Goal: Communication & Community: Answer question/provide support

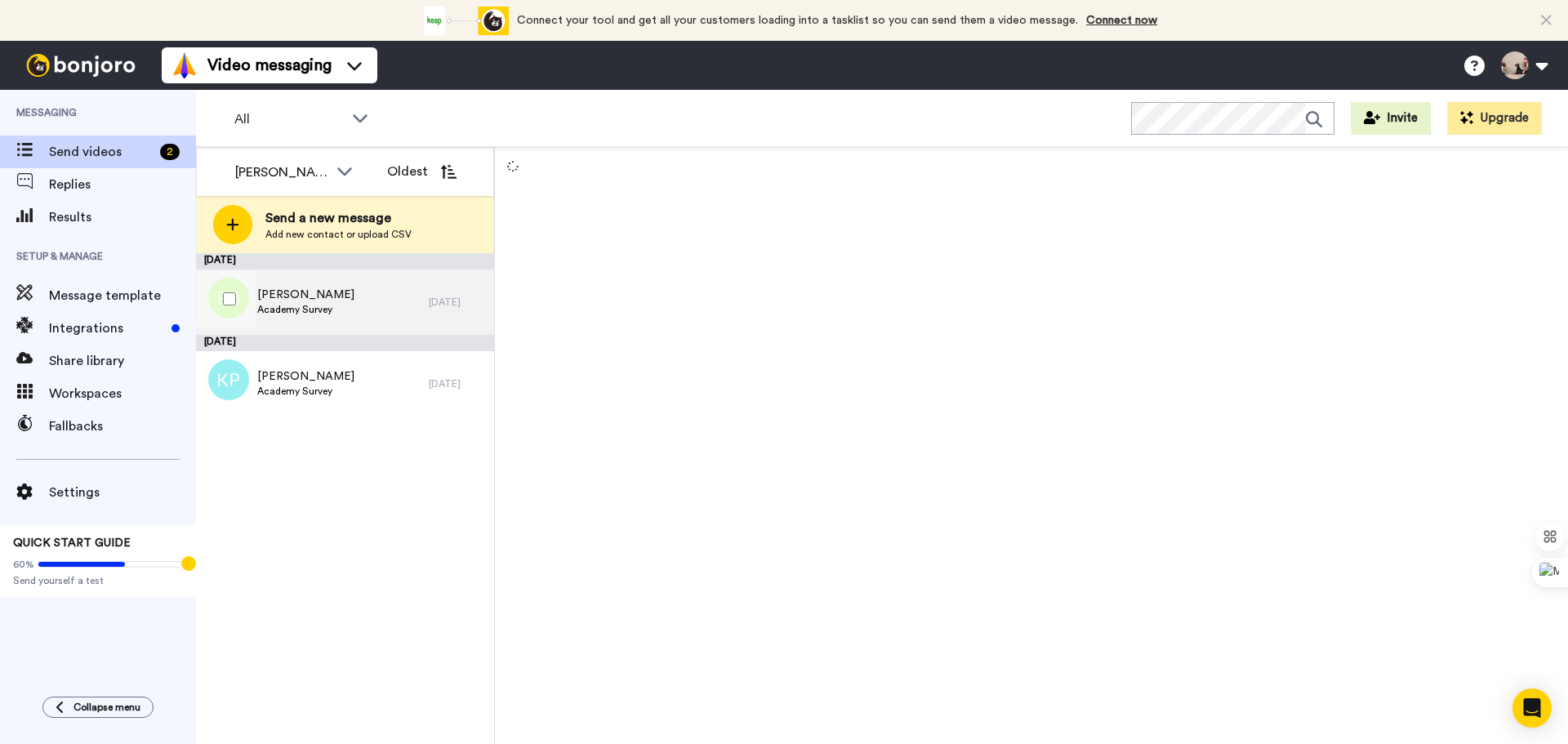
click at [330, 293] on span "[PERSON_NAME]" at bounding box center [306, 295] width 97 height 16
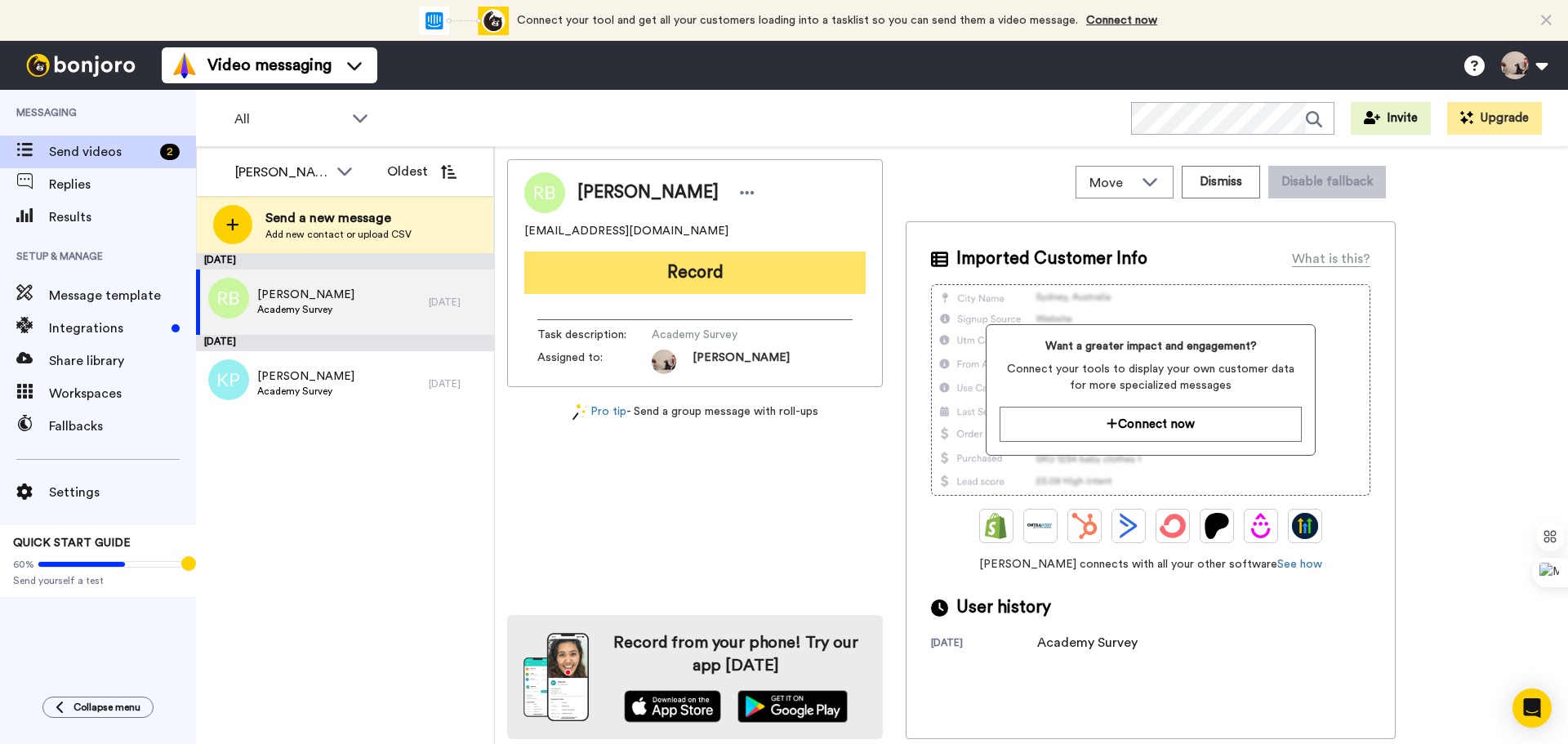
click at [707, 269] on button "Record" at bounding box center [695, 273] width 341 height 43
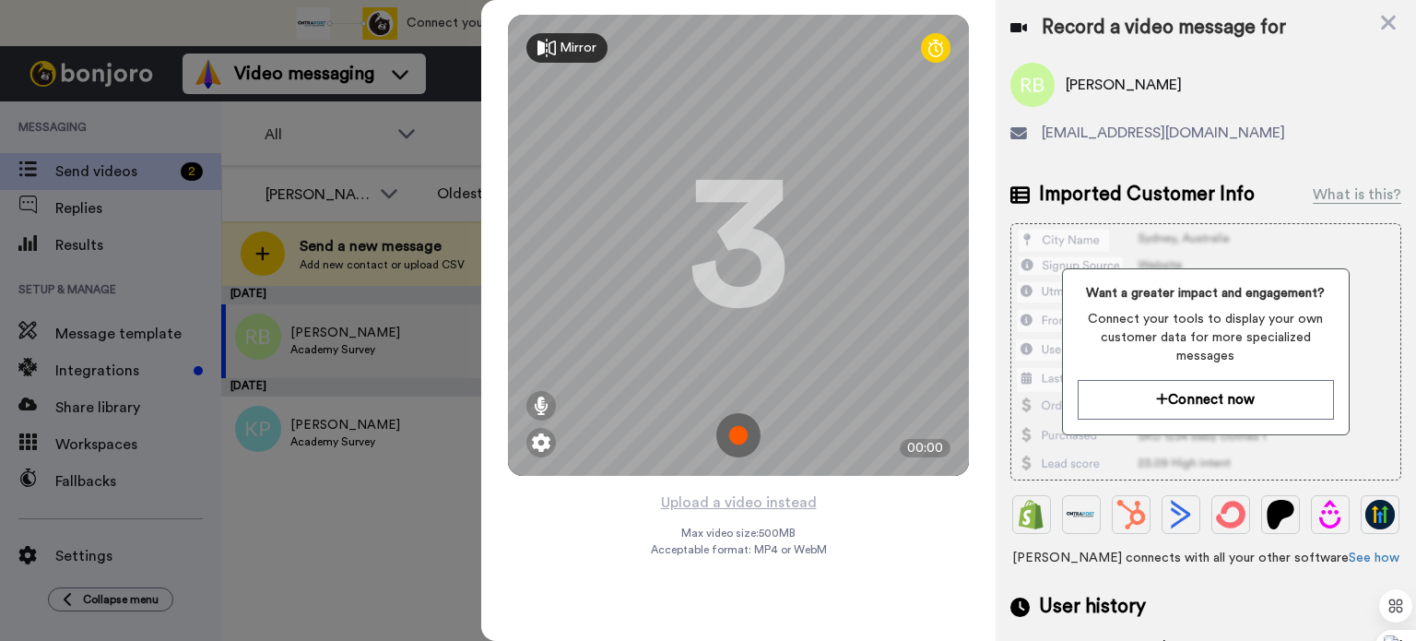
click at [747, 435] on img at bounding box center [738, 435] width 44 height 44
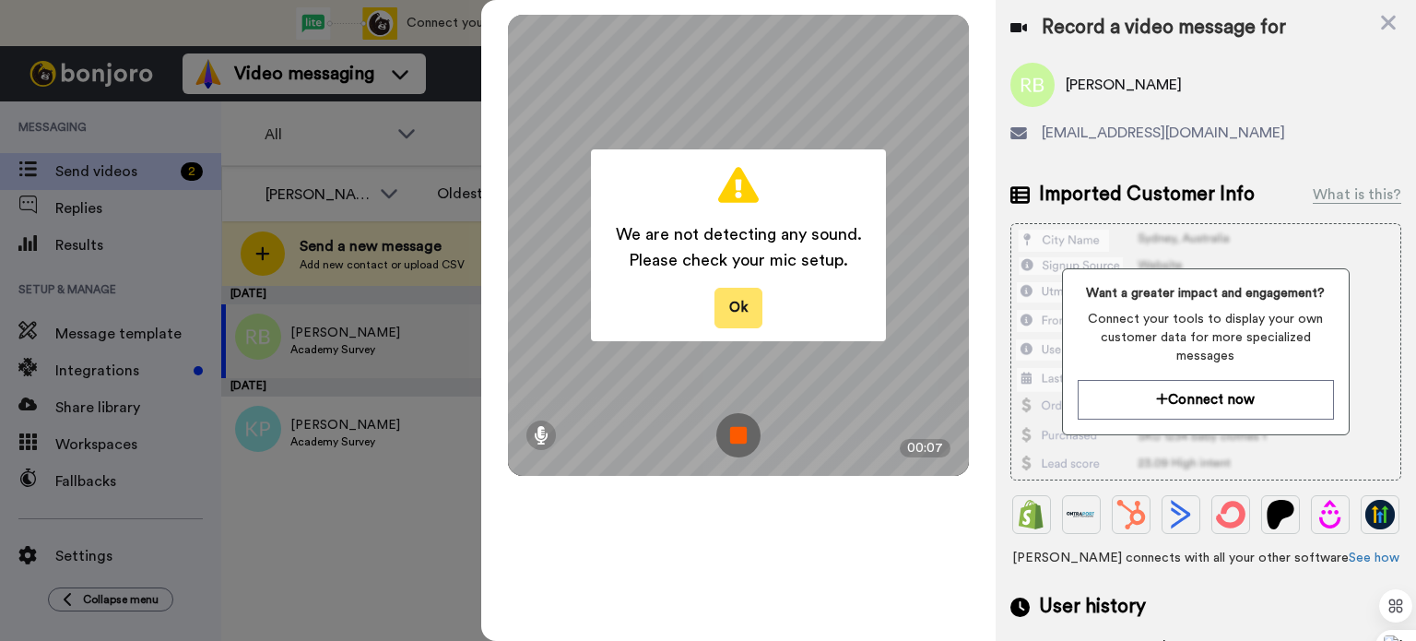
click at [726, 324] on button "Ok" at bounding box center [738, 308] width 48 height 40
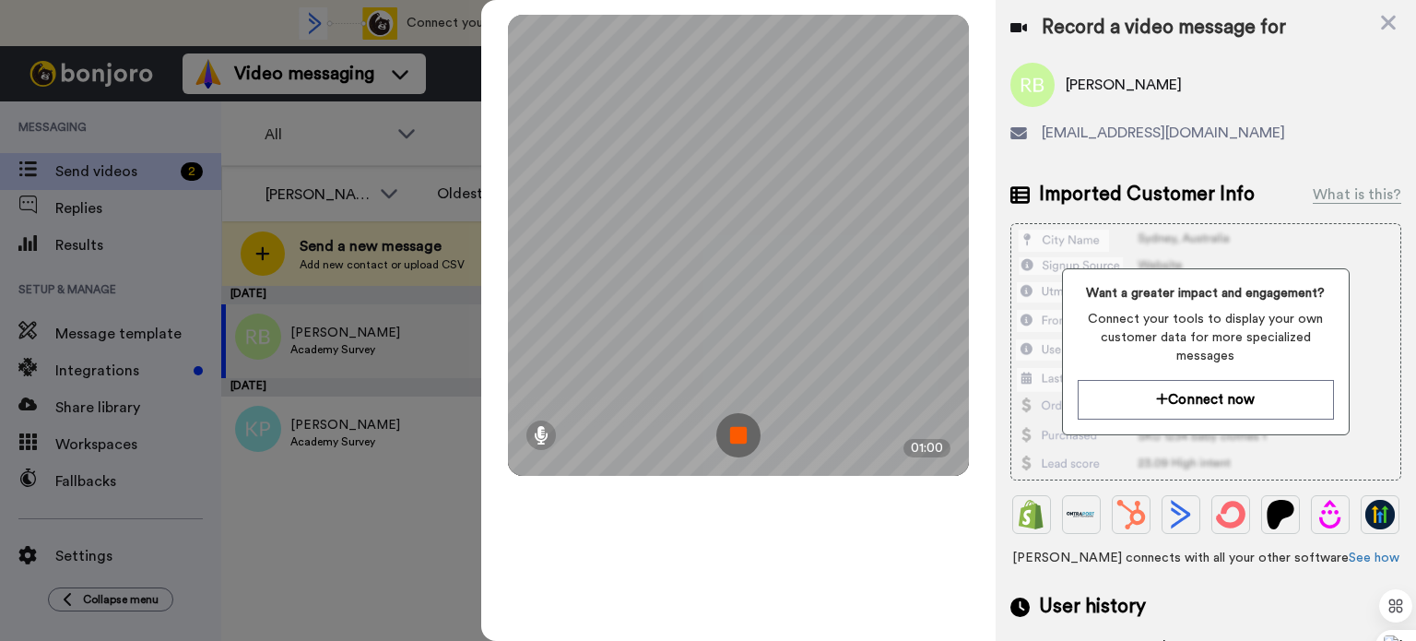
click at [735, 435] on img at bounding box center [738, 435] width 44 height 44
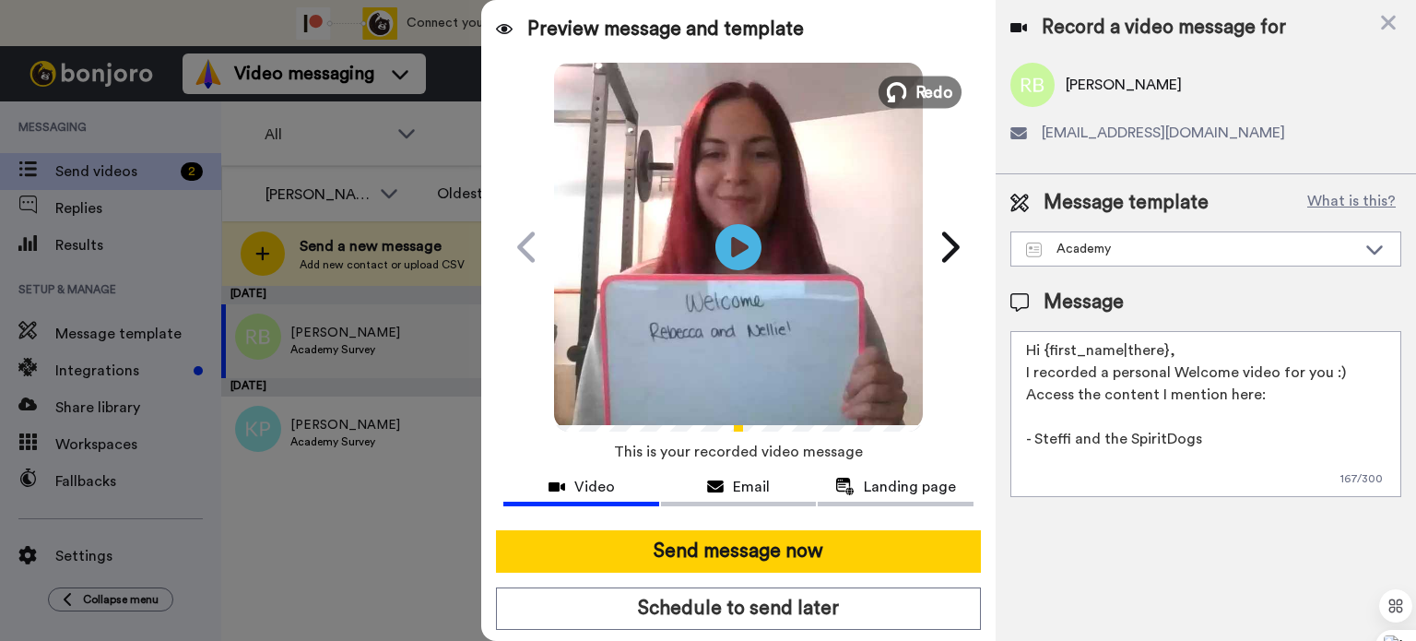
click at [894, 88] on icon at bounding box center [897, 92] width 20 height 20
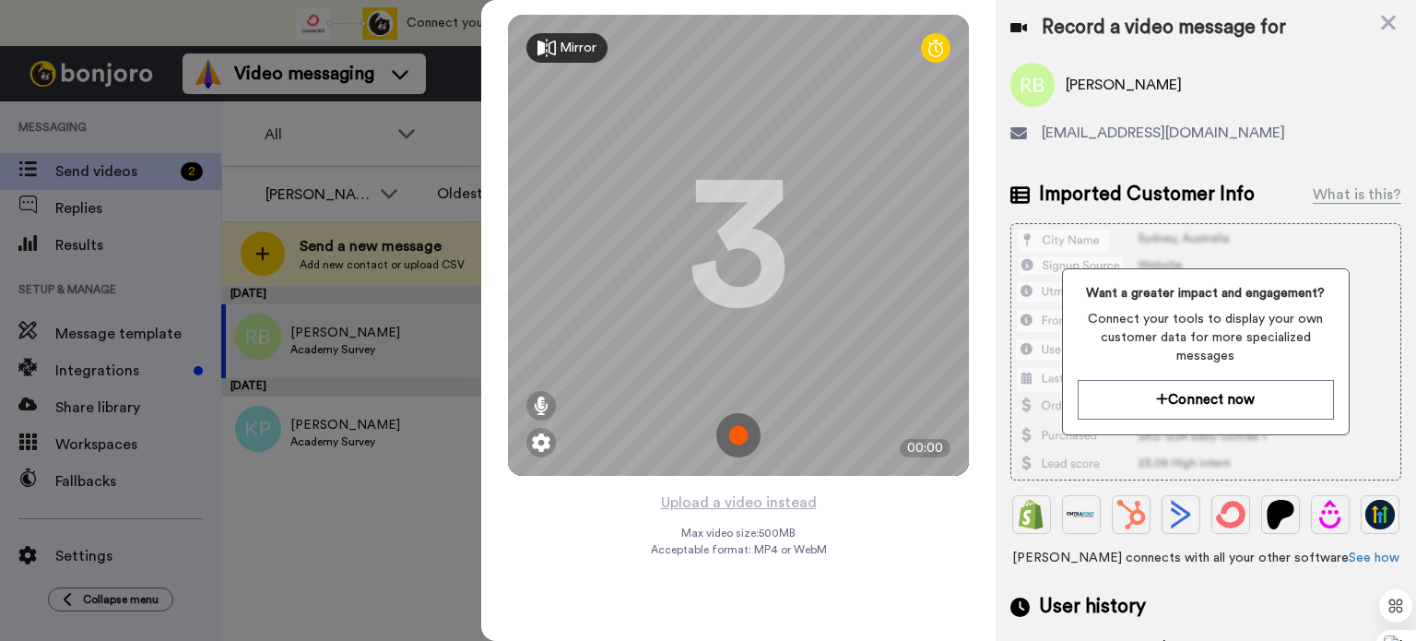
click at [737, 431] on img at bounding box center [738, 435] width 44 height 44
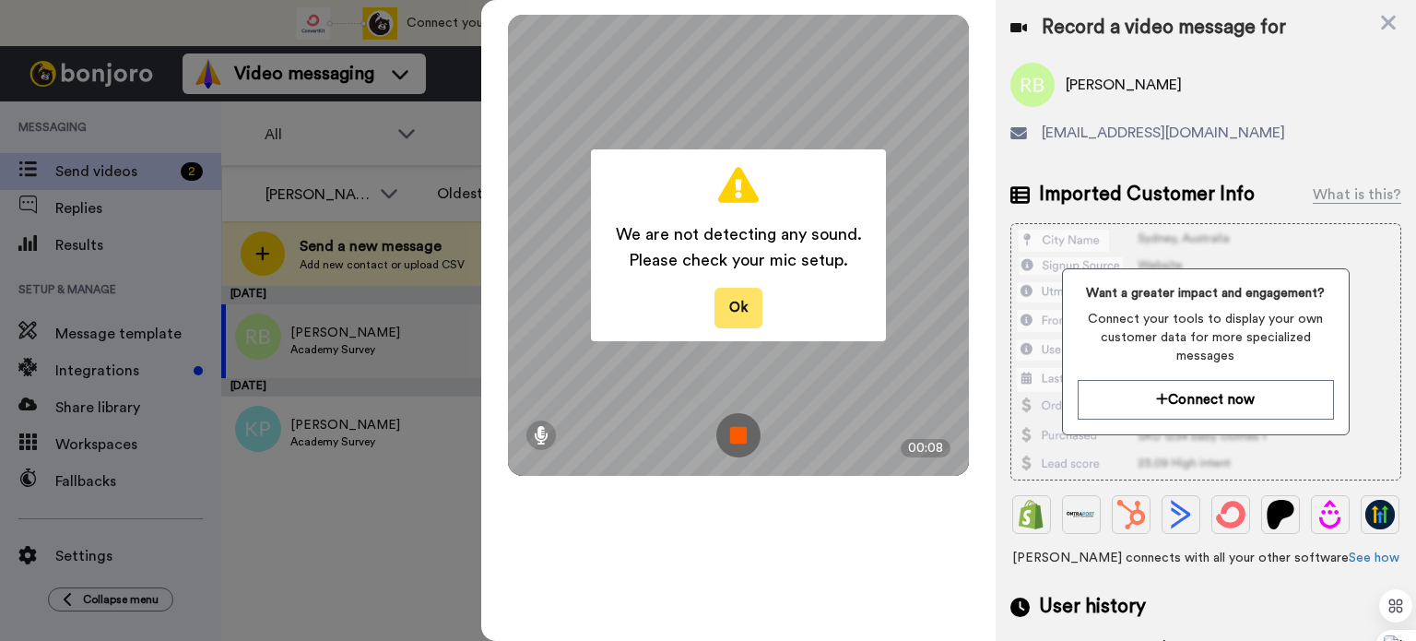
click at [745, 324] on button "Ok" at bounding box center [738, 308] width 48 height 40
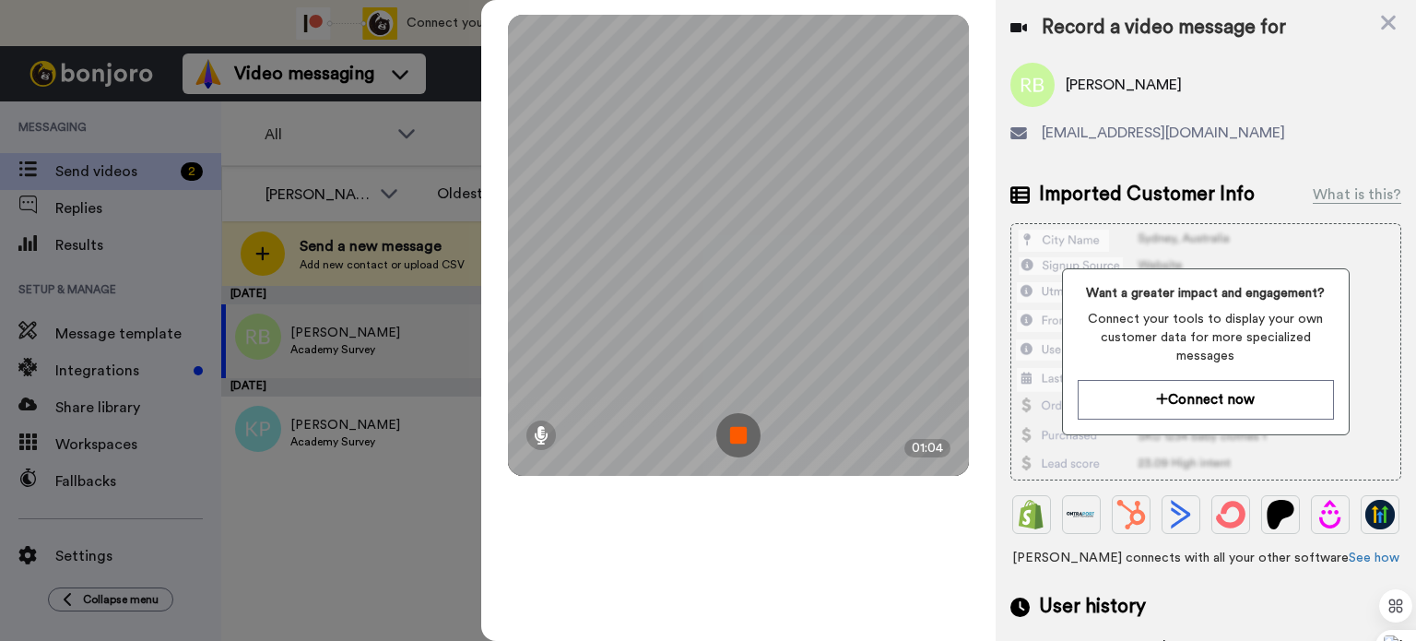
click at [741, 442] on img at bounding box center [738, 435] width 44 height 44
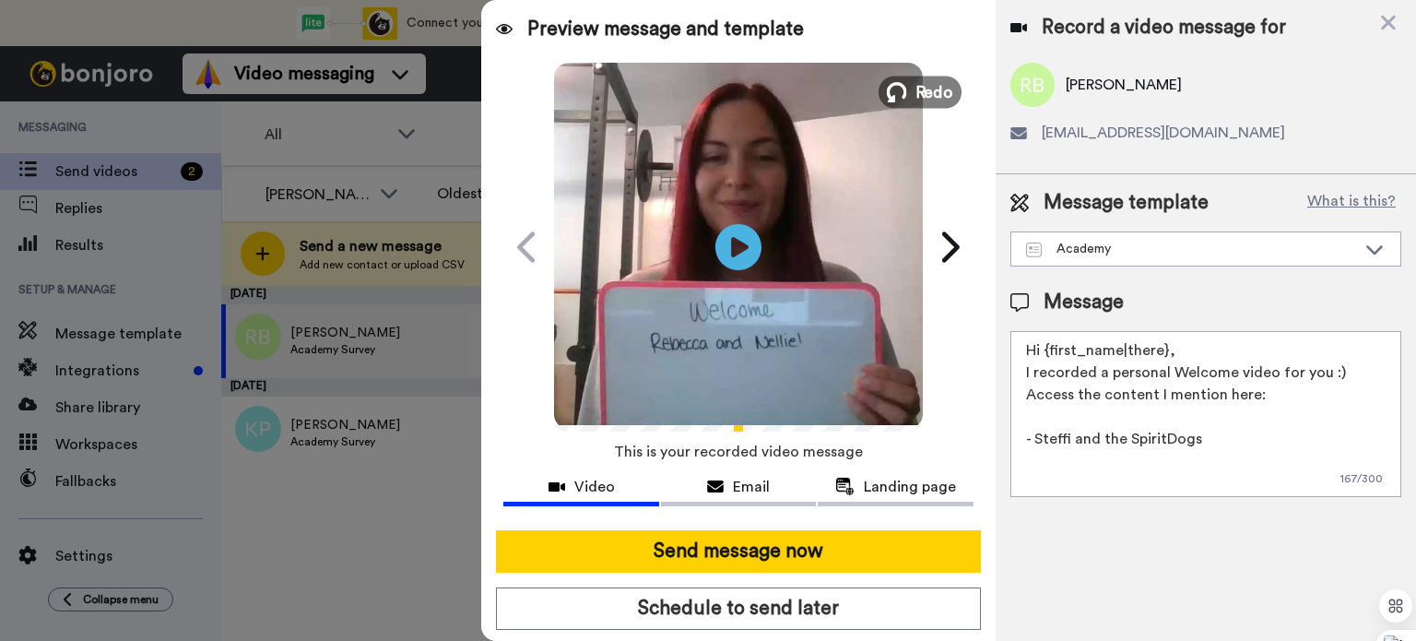
click at [929, 84] on span "Redo" at bounding box center [934, 91] width 39 height 24
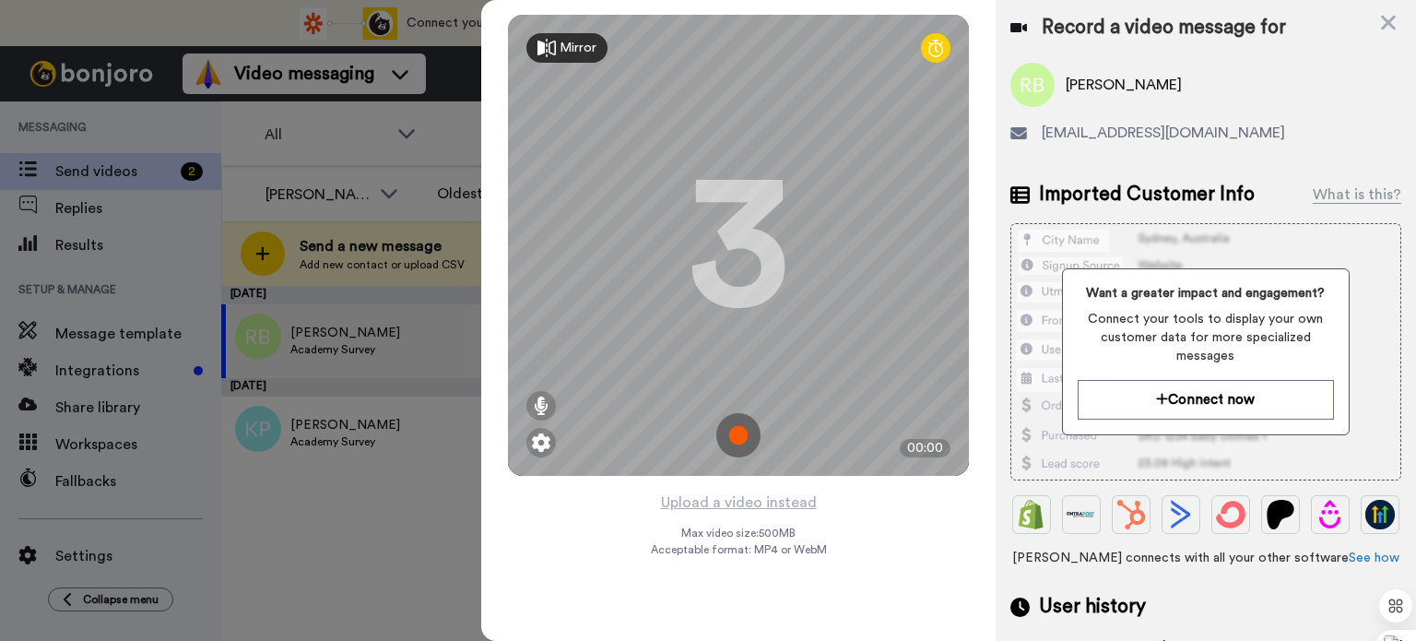
click at [742, 427] on img at bounding box center [738, 435] width 44 height 44
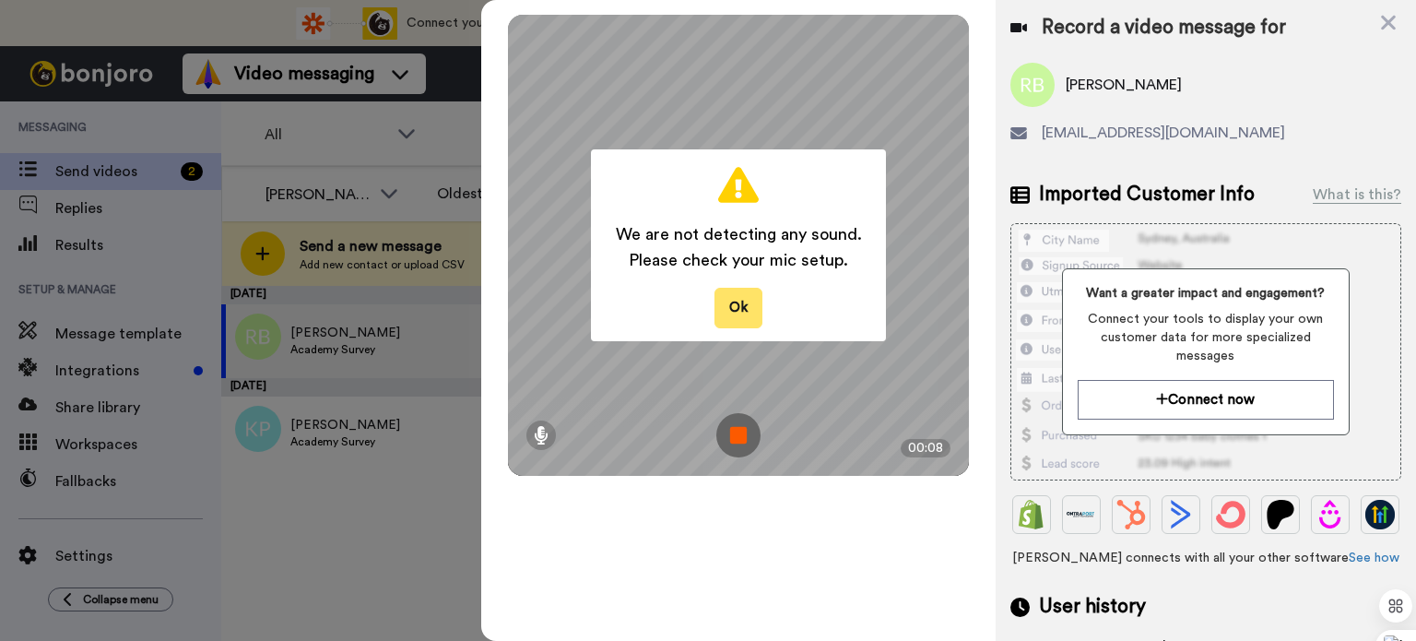
click at [735, 303] on button "Ok" at bounding box center [738, 308] width 48 height 40
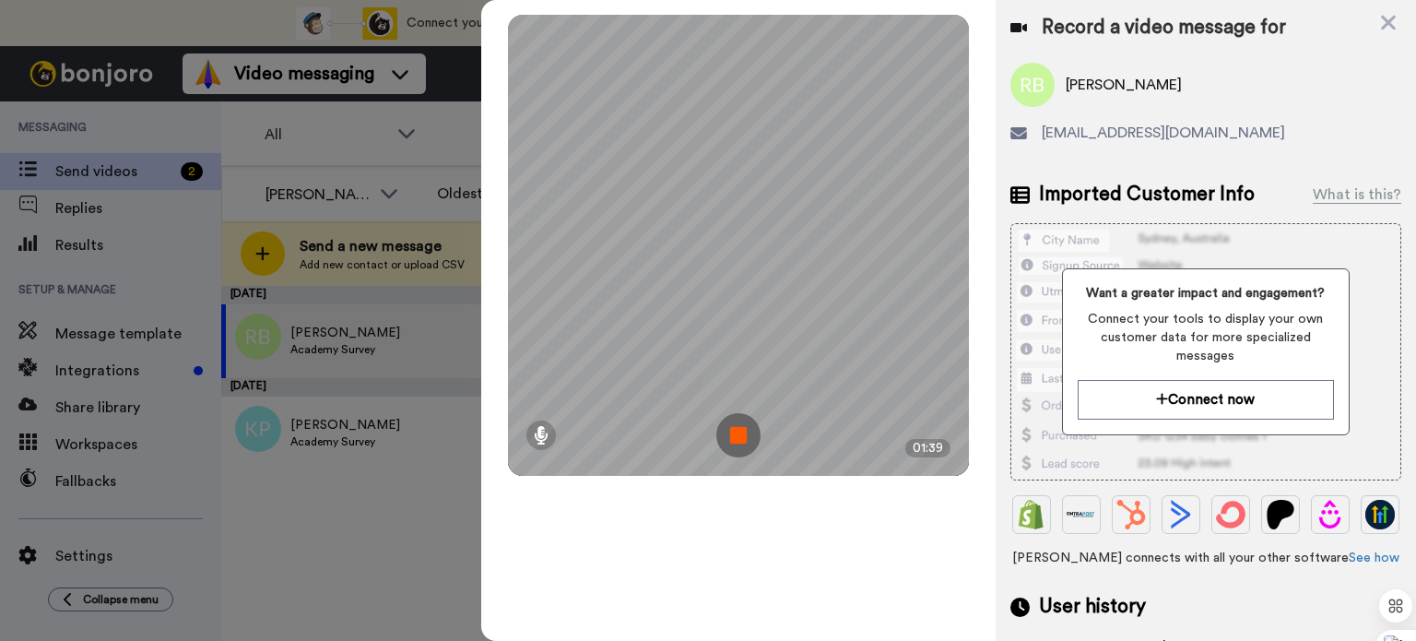
click at [743, 430] on img at bounding box center [738, 435] width 44 height 44
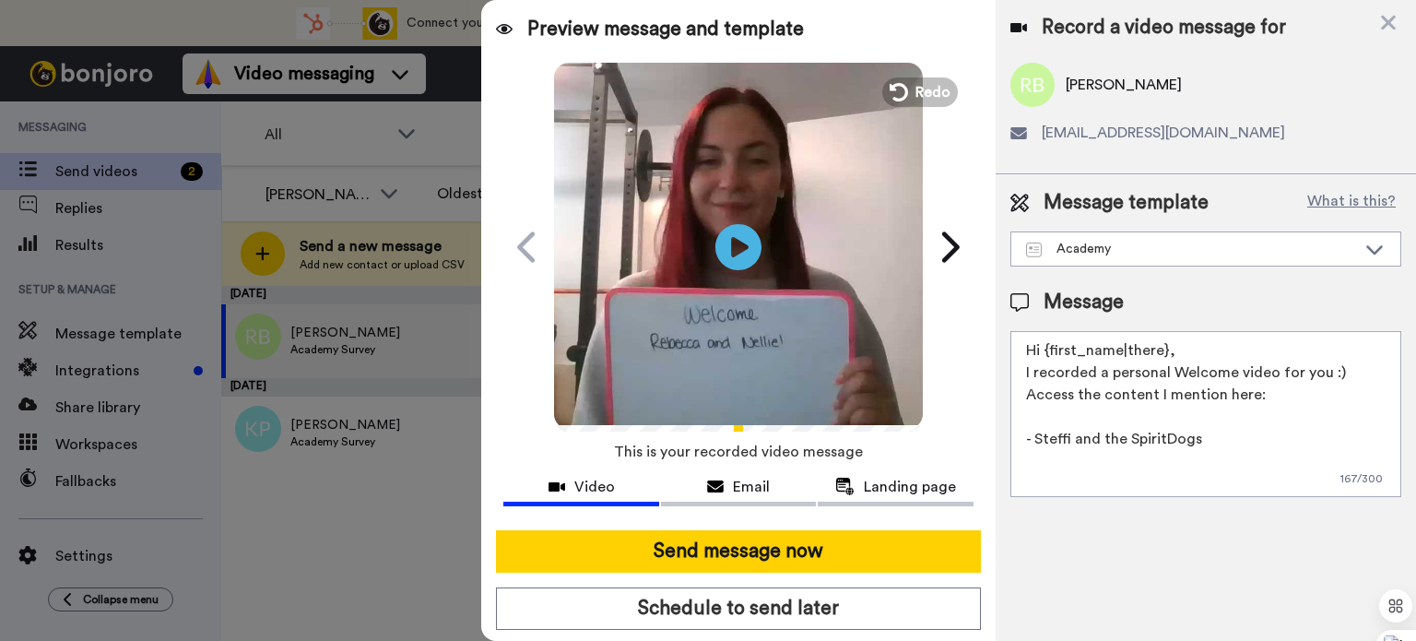
click at [1167, 351] on textarea "Hi {first_name|there}, I recorded a personal Welcome video for you :) Access th…" at bounding box center [1205, 414] width 391 height 166
click at [729, 258] on icon at bounding box center [738, 246] width 49 height 49
click at [1331, 374] on textarea "Hi [PERSON_NAME], I recorded a personal Welcome video for you :) Access the con…" at bounding box center [1205, 414] width 391 height 166
click at [1220, 360] on textarea "Hi [PERSON_NAME], I recorded a personal Welcome video for you :) Access the con…" at bounding box center [1205, 414] width 391 height 166
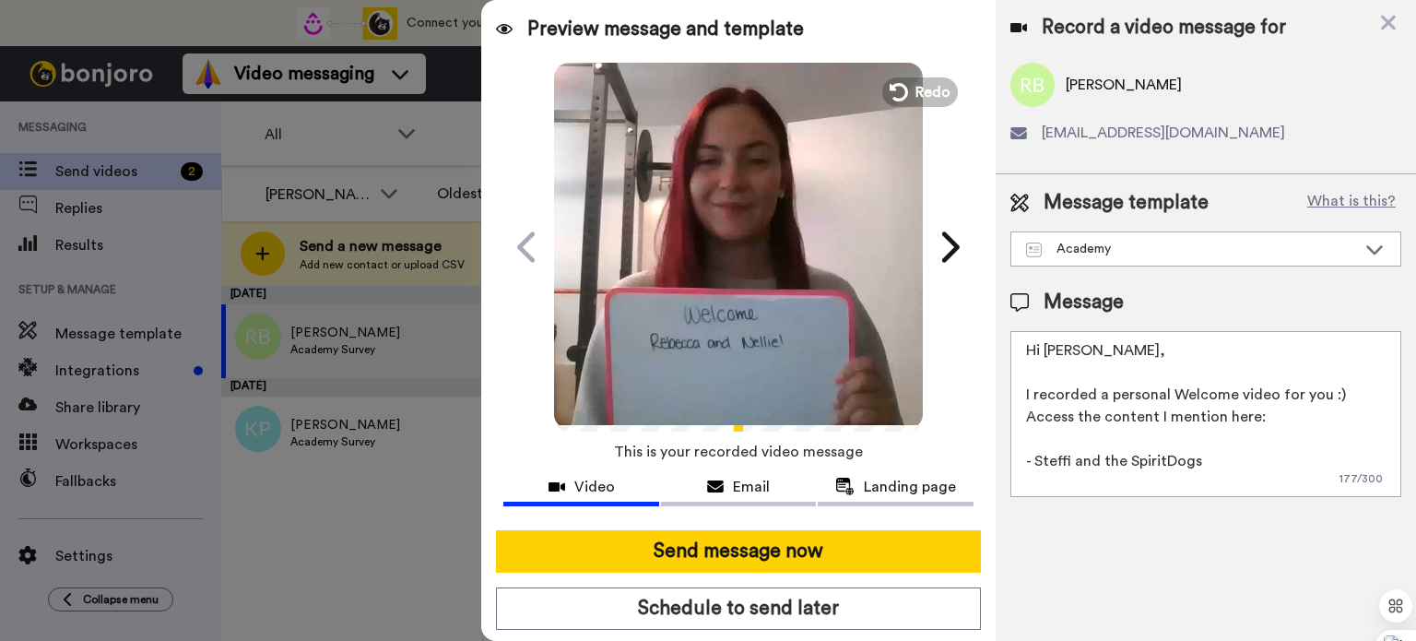
click at [1350, 394] on textarea "Hi [PERSON_NAME], I recorded a personal Welcome video for you :) Access the con…" at bounding box center [1205, 414] width 391 height 166
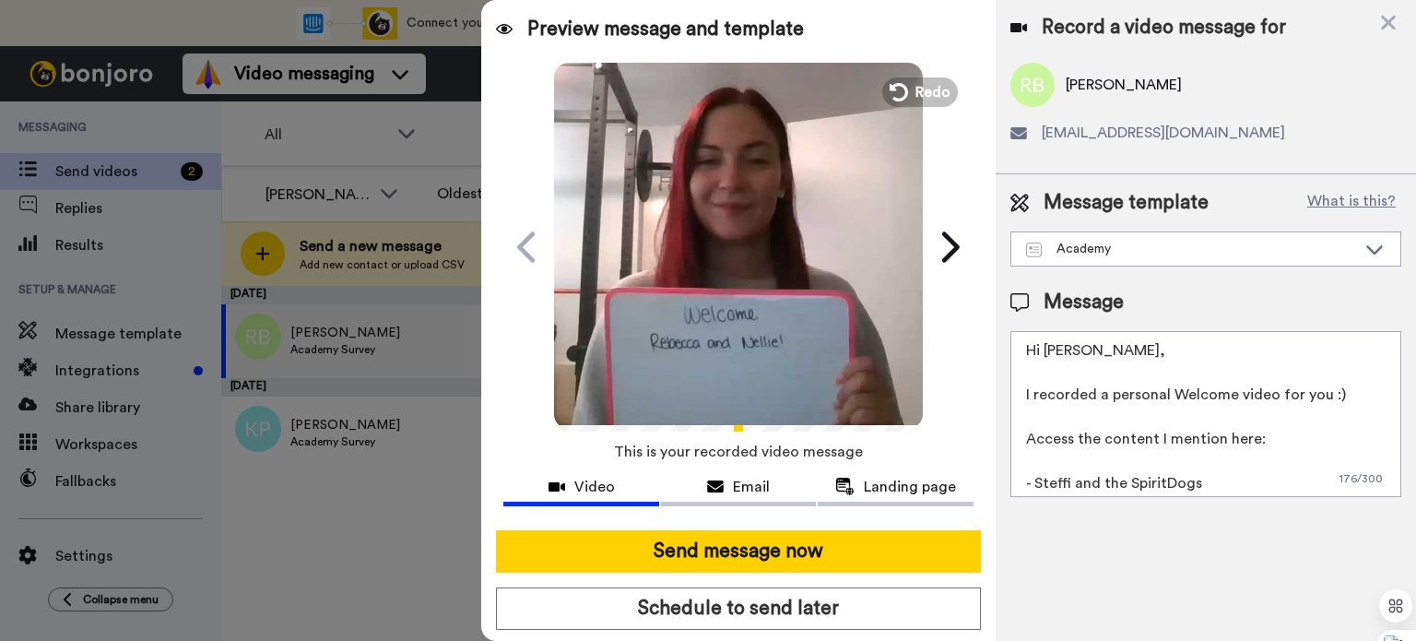
drag, startPoint x: 1250, startPoint y: 455, endPoint x: 1217, endPoint y: 475, distance: 38.4
click at [1250, 455] on textarea "Hi [PERSON_NAME], I recorded a personal Welcome video for you :) Access the con…" at bounding box center [1205, 414] width 391 height 166
click at [1220, 478] on textarea "Hi [PERSON_NAME], I recorded a personal Welcome video for you :) Access the con…" at bounding box center [1205, 414] width 391 height 166
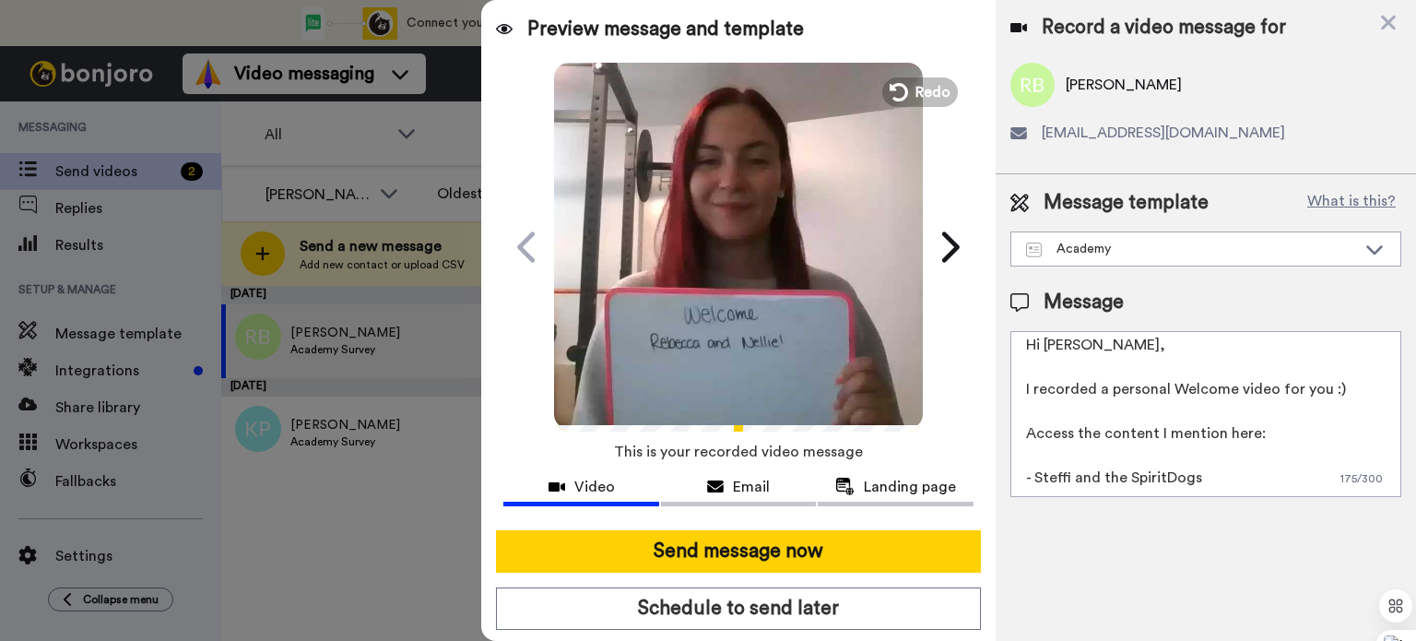
scroll to position [5, 0]
click at [1126, 477] on textarea "Hi [PERSON_NAME], I recorded a personal Welcome video for you :) Access the con…" at bounding box center [1205, 414] width 391 height 166
click at [1128, 449] on textarea "Hi [PERSON_NAME], I recorded a personal Welcome video for you :) Access the con…" at bounding box center [1205, 414] width 391 height 166
paste textarea "[URL][DOMAIN_NAME]"
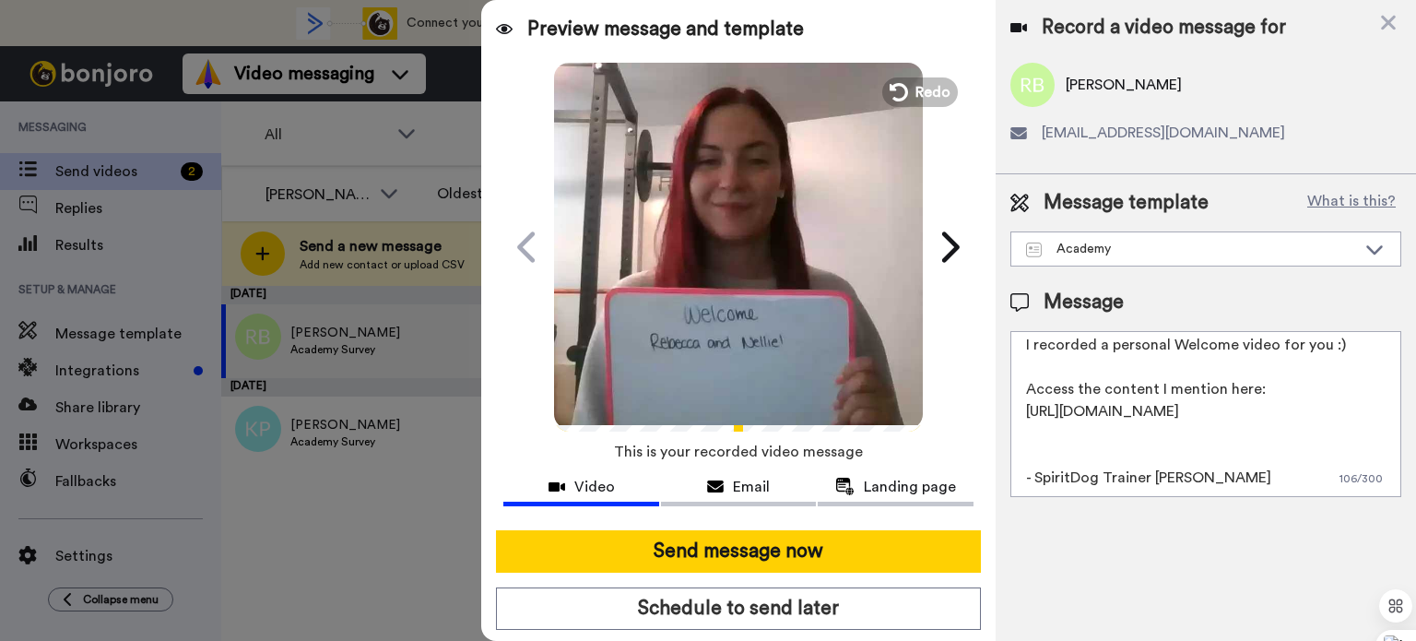
scroll to position [71, 0]
paste textarea "[URL][DOMAIN_NAME]"
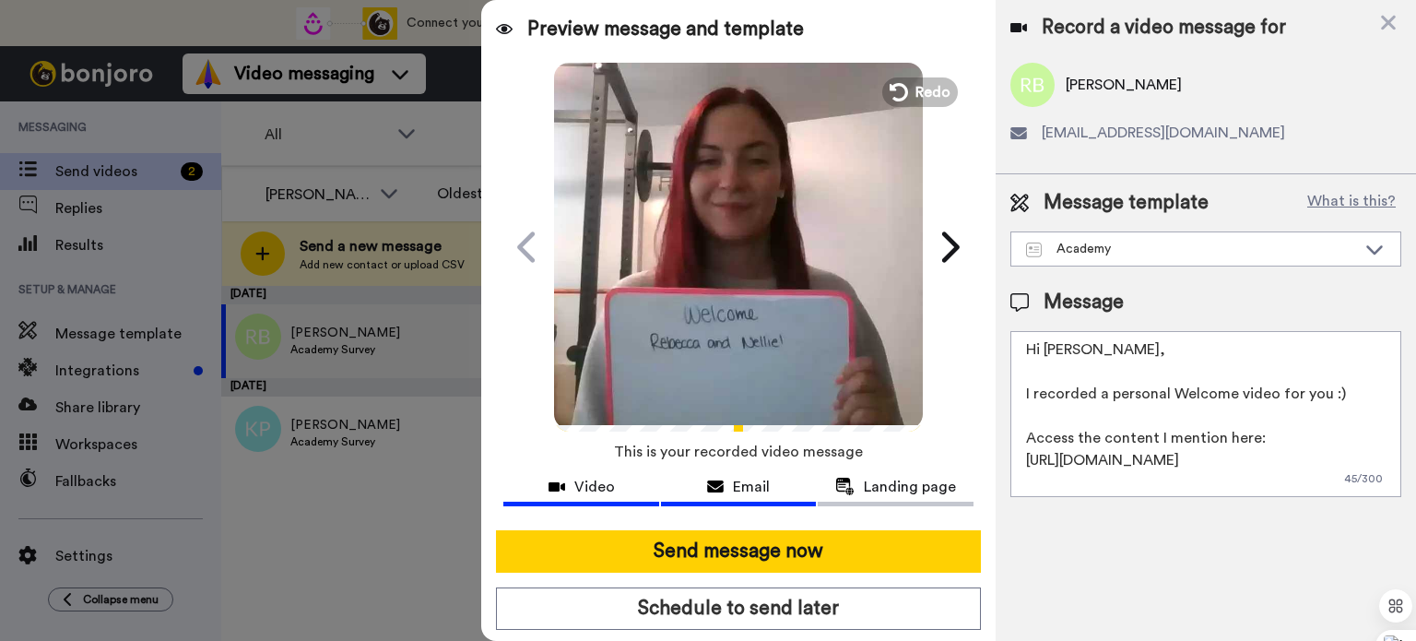
scroll to position [0, 0]
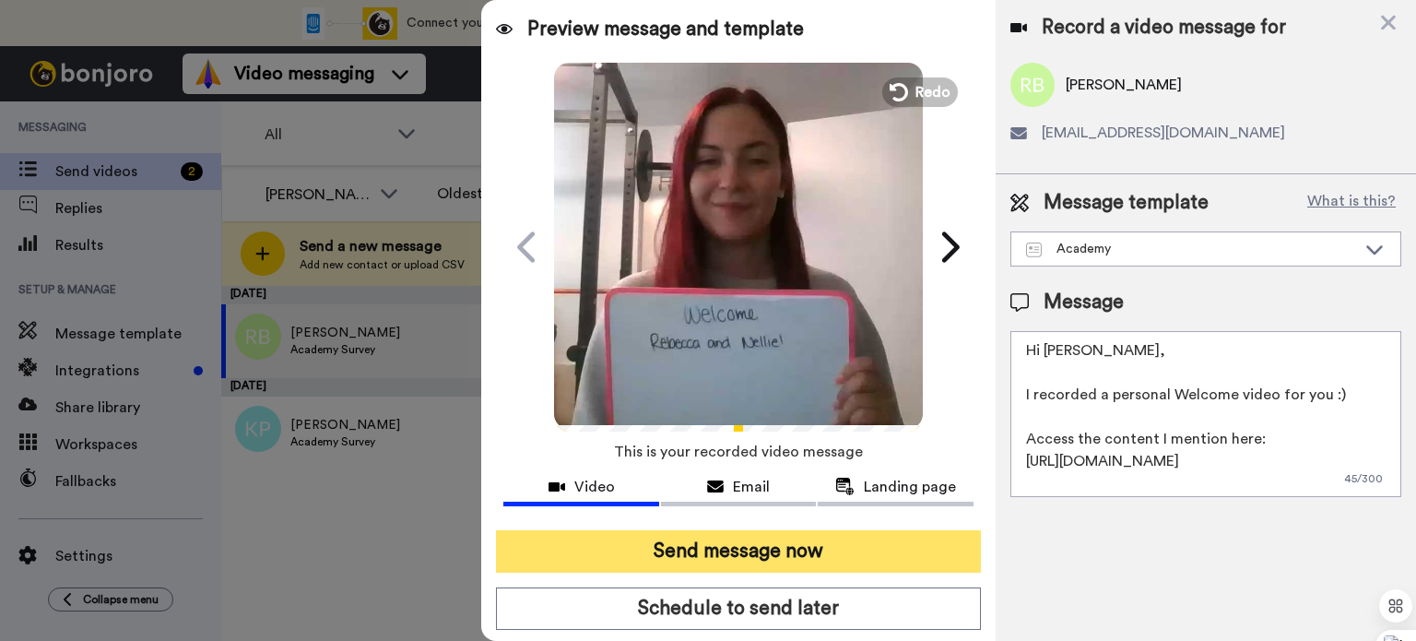
type textarea "Hi [PERSON_NAME], I recorded a personal Welcome video for you :) Access the con…"
click at [731, 556] on button "Send message now" at bounding box center [738, 551] width 485 height 42
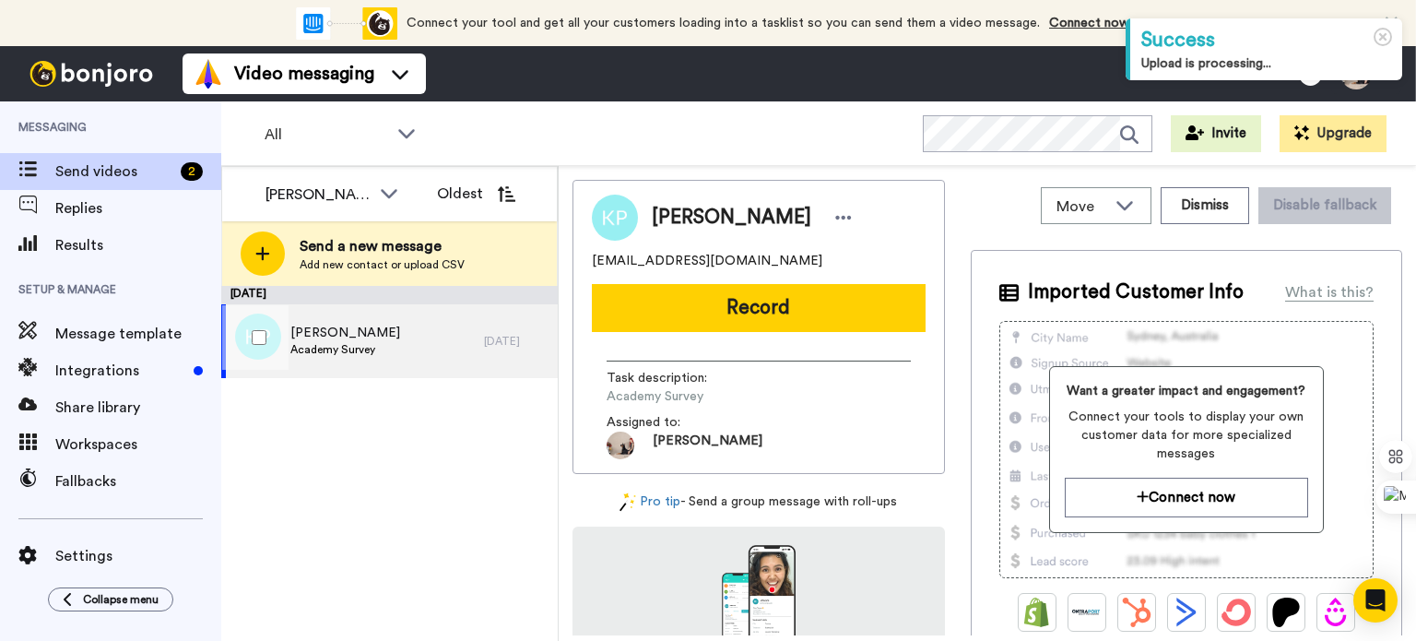
click at [350, 335] on span "[PERSON_NAME]" at bounding box center [345, 333] width 110 height 18
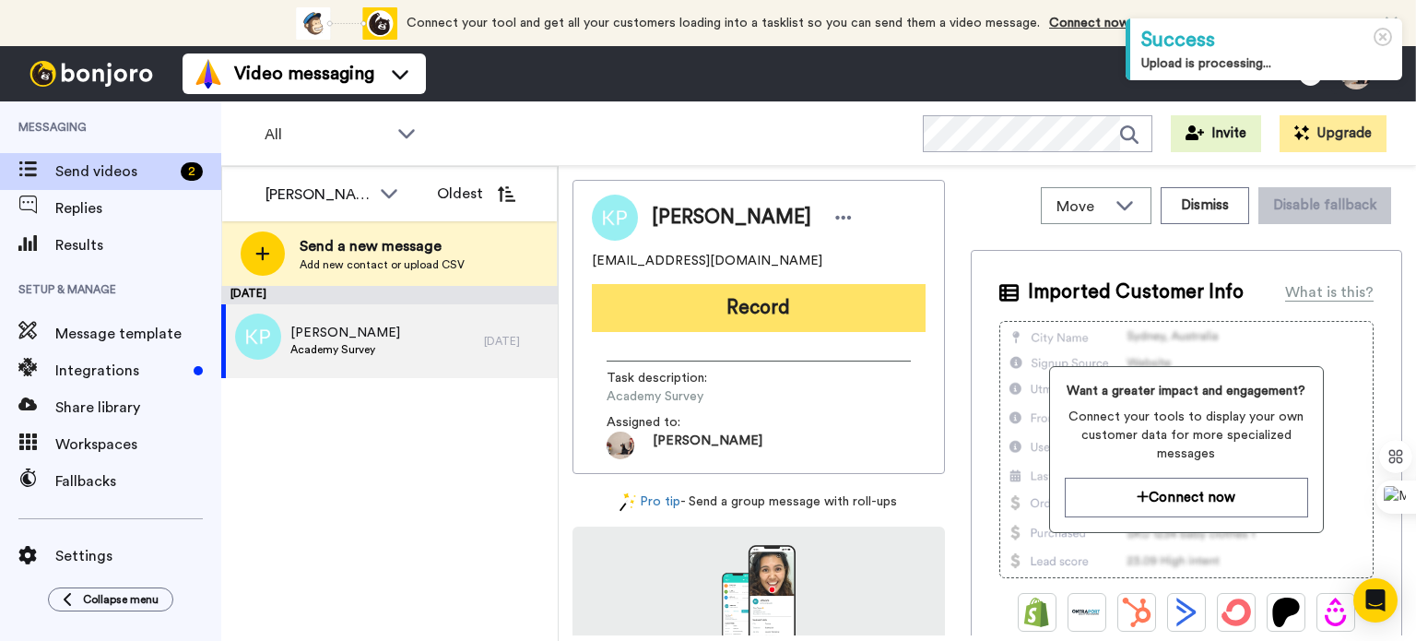
click at [748, 301] on button "Record" at bounding box center [759, 308] width 334 height 48
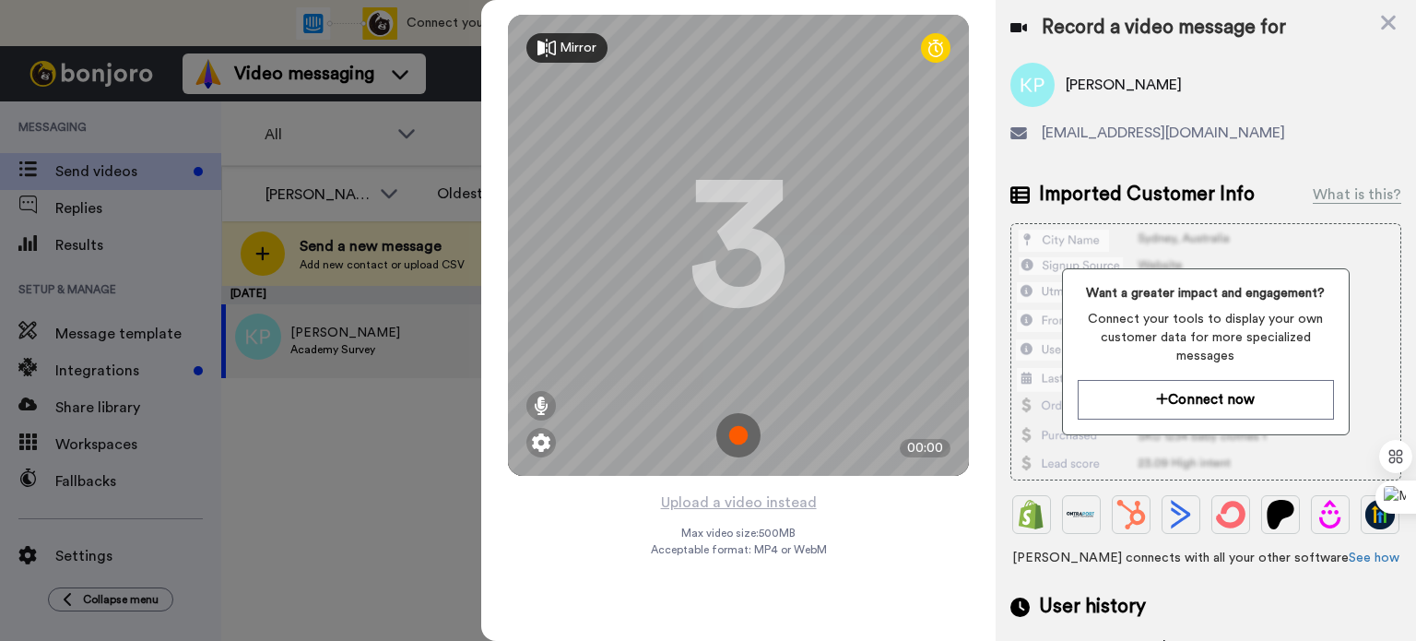
click at [732, 442] on img at bounding box center [738, 435] width 44 height 44
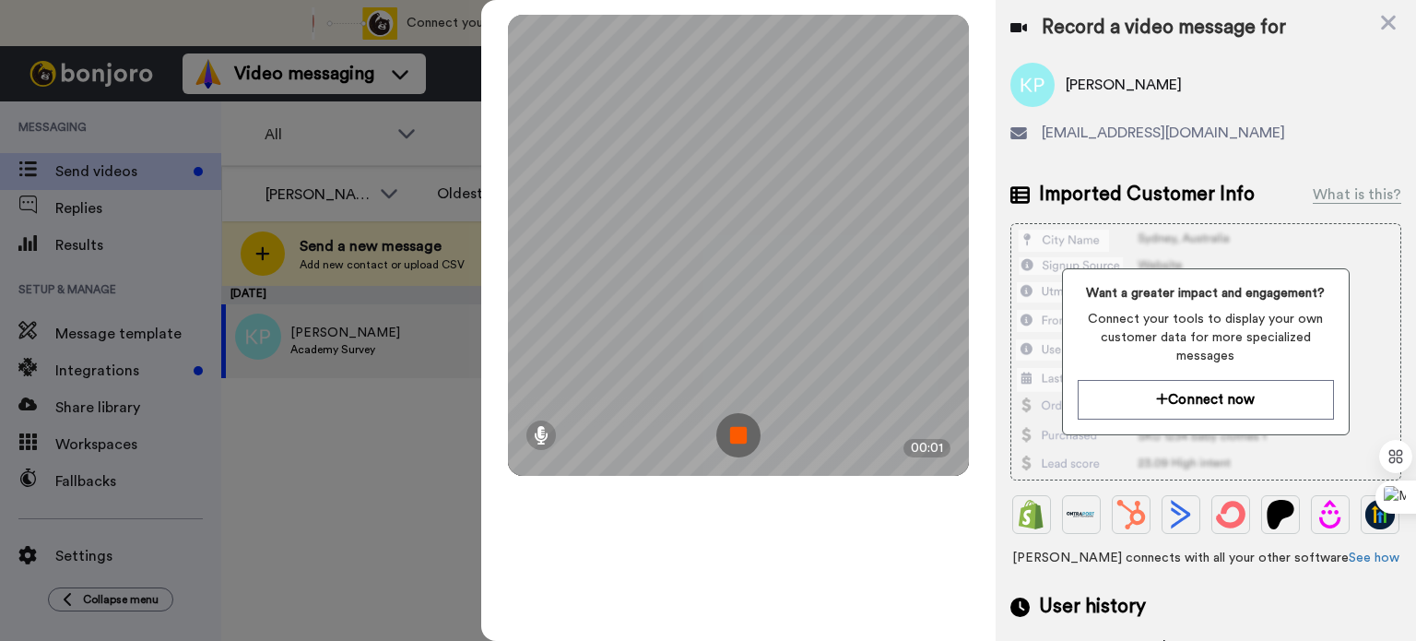
click at [738, 437] on img at bounding box center [738, 435] width 44 height 44
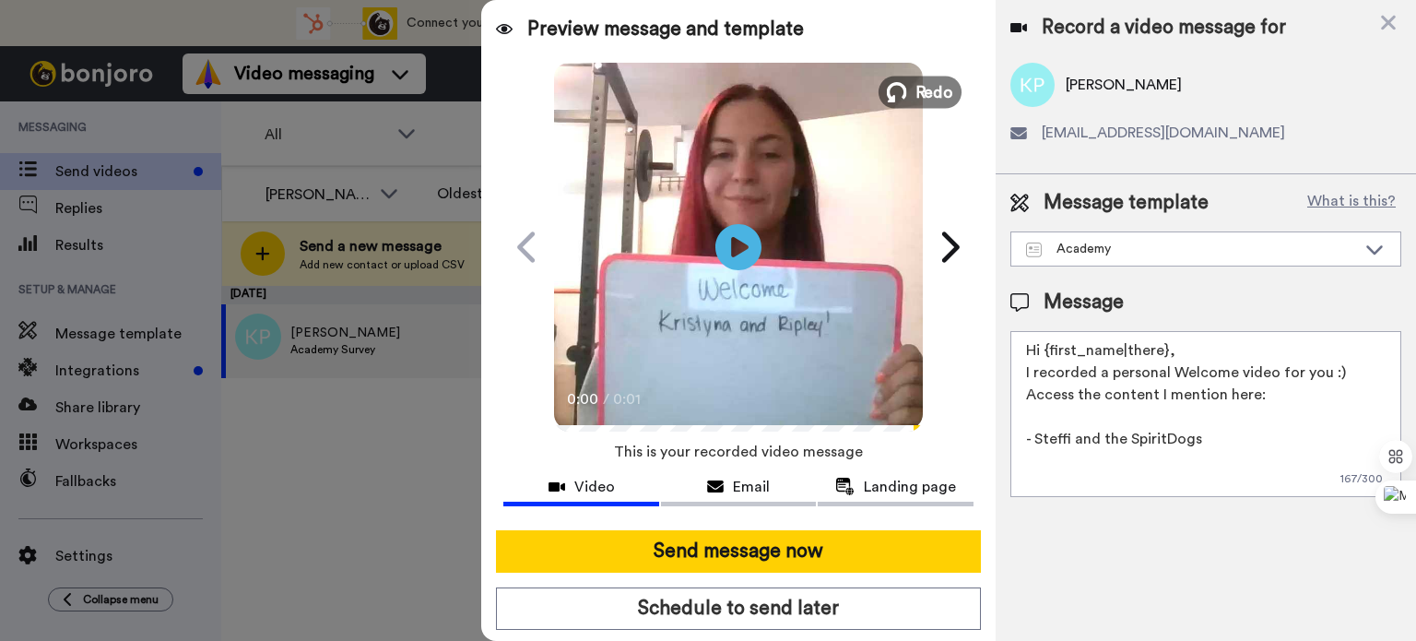
click at [901, 87] on button "Redo" at bounding box center [919, 92] width 83 height 32
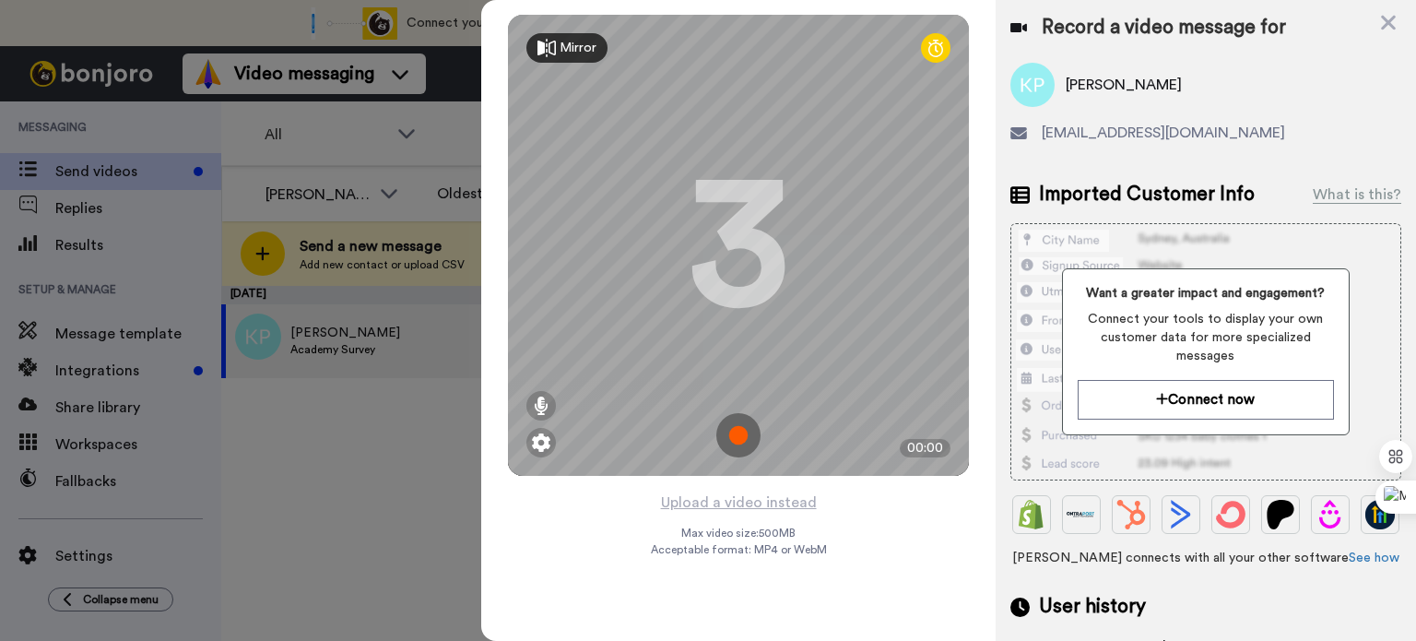
click at [742, 433] on img at bounding box center [738, 435] width 44 height 44
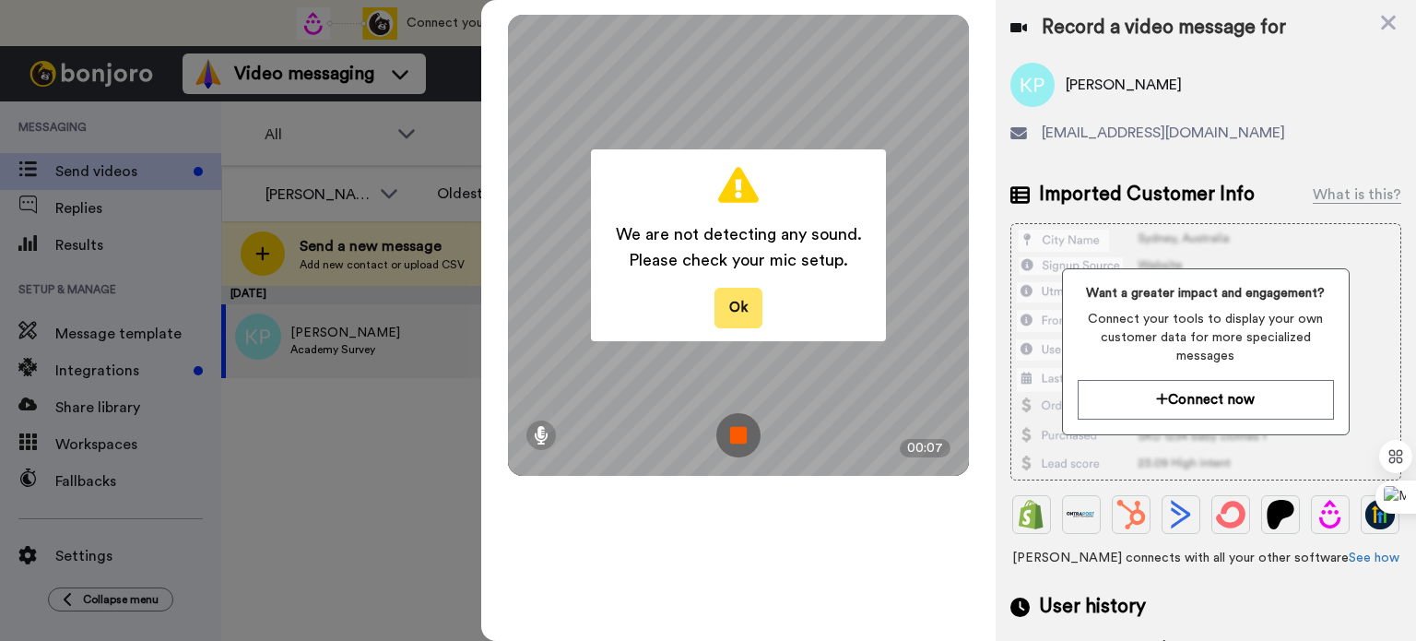
click at [741, 309] on button "Ok" at bounding box center [738, 308] width 48 height 40
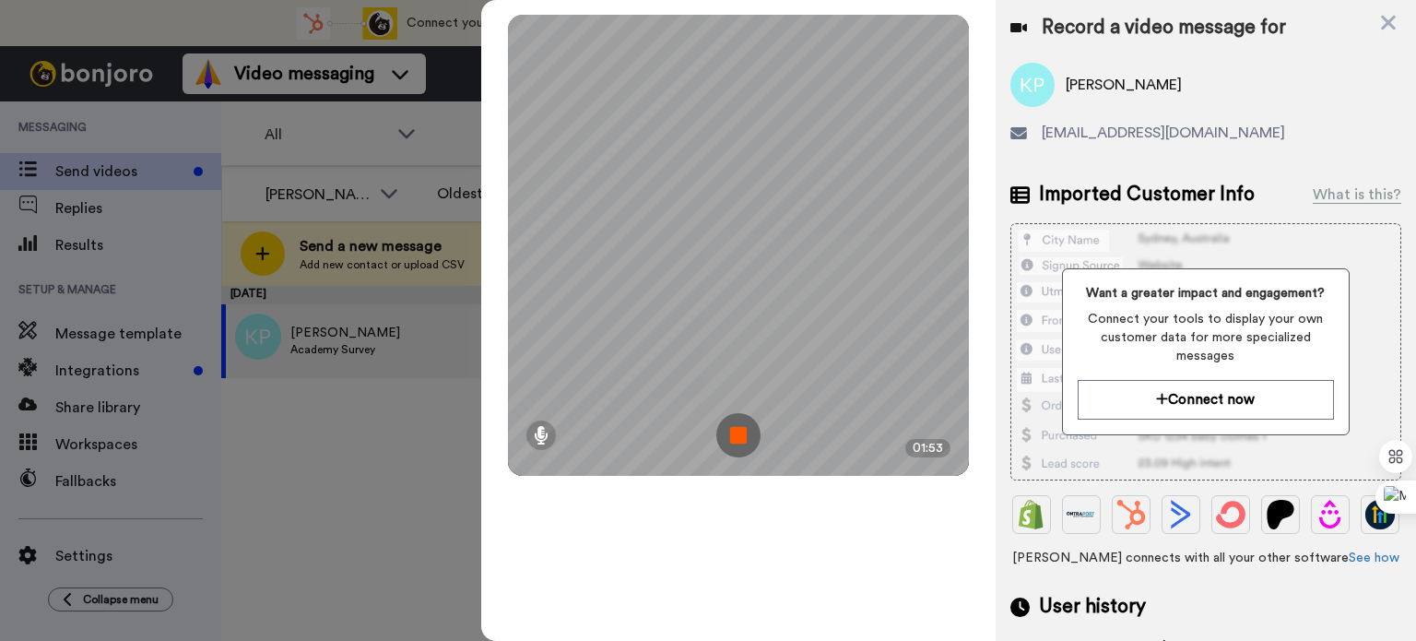
click at [734, 431] on img at bounding box center [738, 435] width 44 height 44
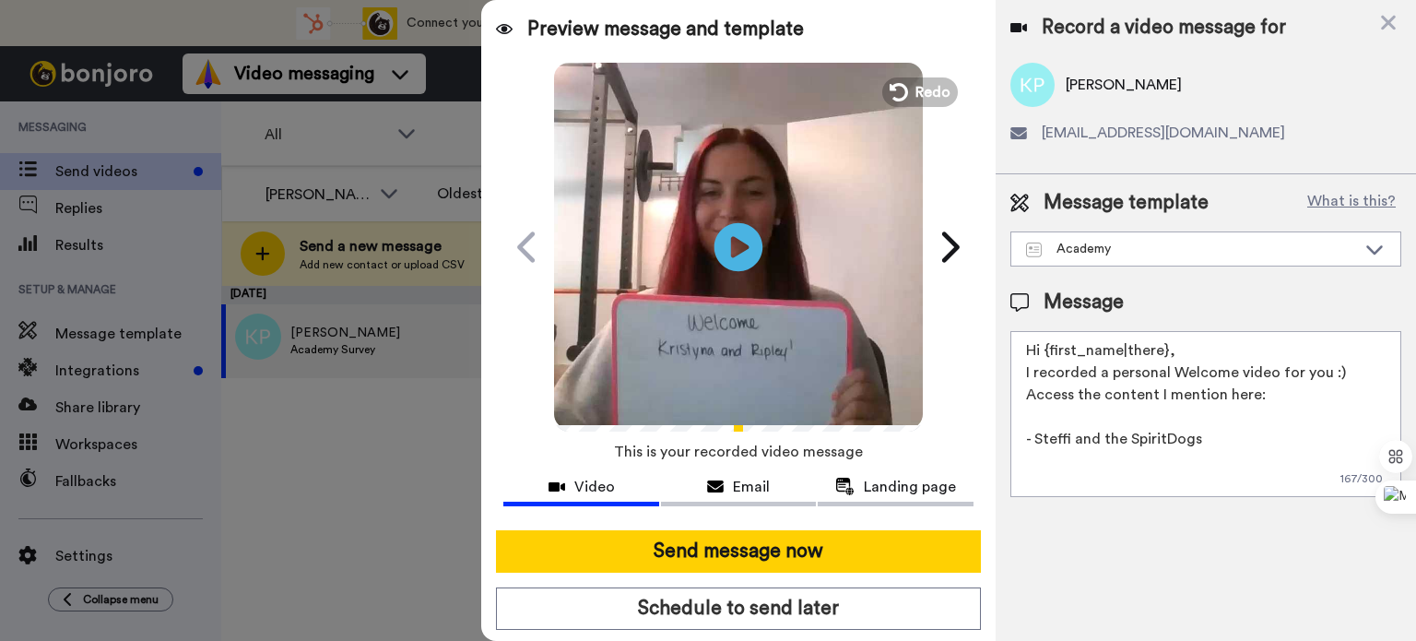
click at [754, 227] on icon "Play/Pause" at bounding box center [738, 247] width 49 height 88
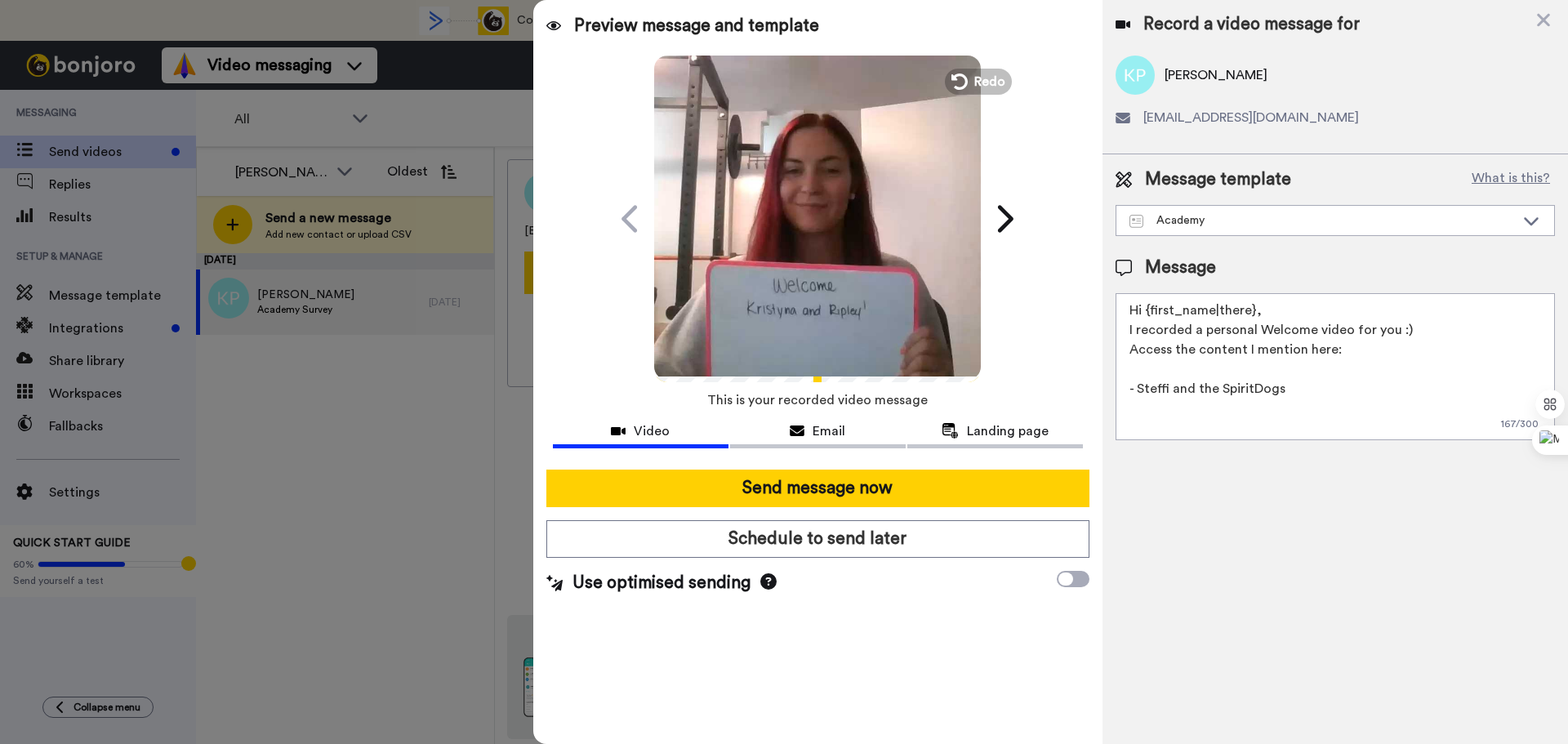
drag, startPoint x: 1308, startPoint y: 317, endPoint x: 1145, endPoint y: 308, distance: 163.2
click at [1145, 308] on textarea "Hi {first_name|there}, I recorded a personal Welcome video for you :) Access th…" at bounding box center [1335, 367] width 439 height 147
click at [1254, 349] on textarea "Hi Kristyna! I recorded a personal Welcome video for you :) Access the content …" at bounding box center [1335, 367] width 439 height 147
click at [1254, 391] on textarea "Hi Kristyna! I recorded a personal Welcome video for you :) Access the content …" at bounding box center [1335, 367] width 439 height 147
click at [1254, 433] on textarea "Hi Kristyna! I recorded a personal Welcome video for you :) Access the content …" at bounding box center [1335, 367] width 439 height 147
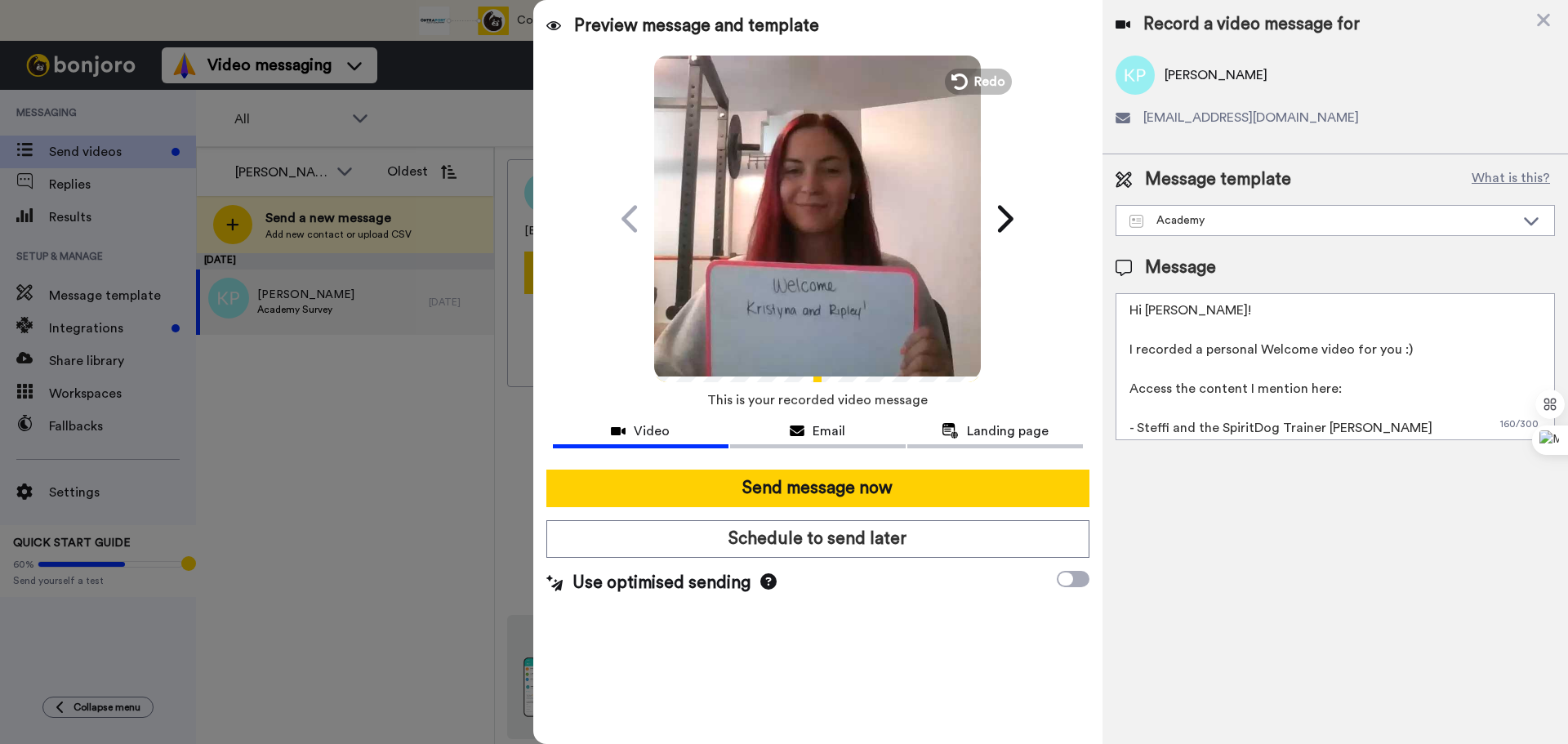
scroll to position [5, 0]
drag, startPoint x: 1222, startPoint y: 424, endPoint x: 1133, endPoint y: 433, distance: 89.5
click at [1133, 433] on textarea "Hi Kristyna! I recorded a personal Welcome video for you :) Access the content …" at bounding box center [1335, 367] width 439 height 147
click at [1134, 433] on textarea "Hi Kristyna! I recorded a personal Welcome video for you :) Access the content …" at bounding box center [1335, 367] width 439 height 147
drag, startPoint x: 1223, startPoint y: 423, endPoint x: 1141, endPoint y: 428, distance: 82.2
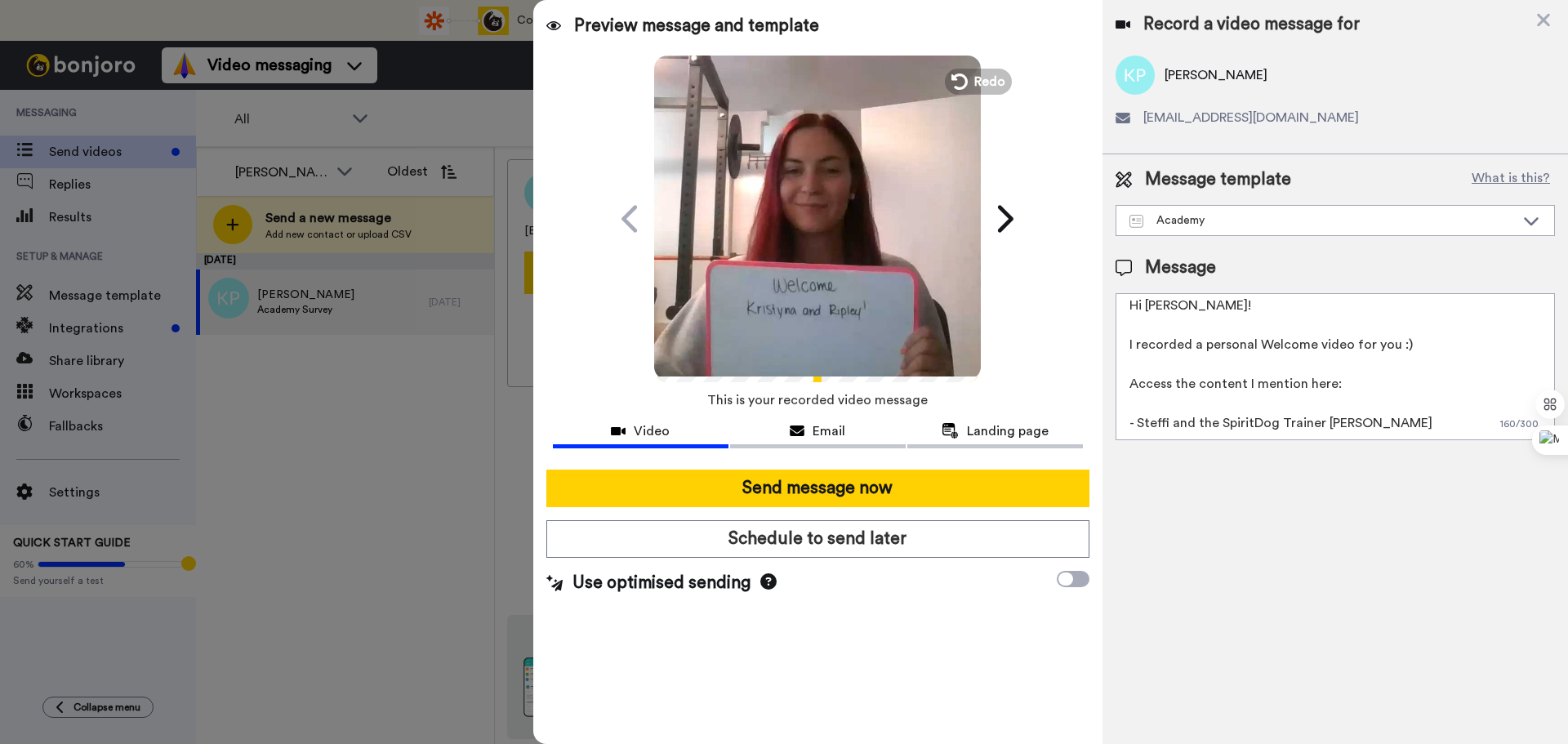
click at [1141, 428] on textarea "Hi Kristyna! I recorded a personal Welcome video for you :) Access the content …" at bounding box center [1335, 367] width 439 height 147
click at [1158, 398] on textarea "Hi Kristyna! I recorded a personal Welcome video for you :) Access the content …" at bounding box center [1335, 367] width 439 height 147
paste textarea "[URL][DOMAIN_NAME]"
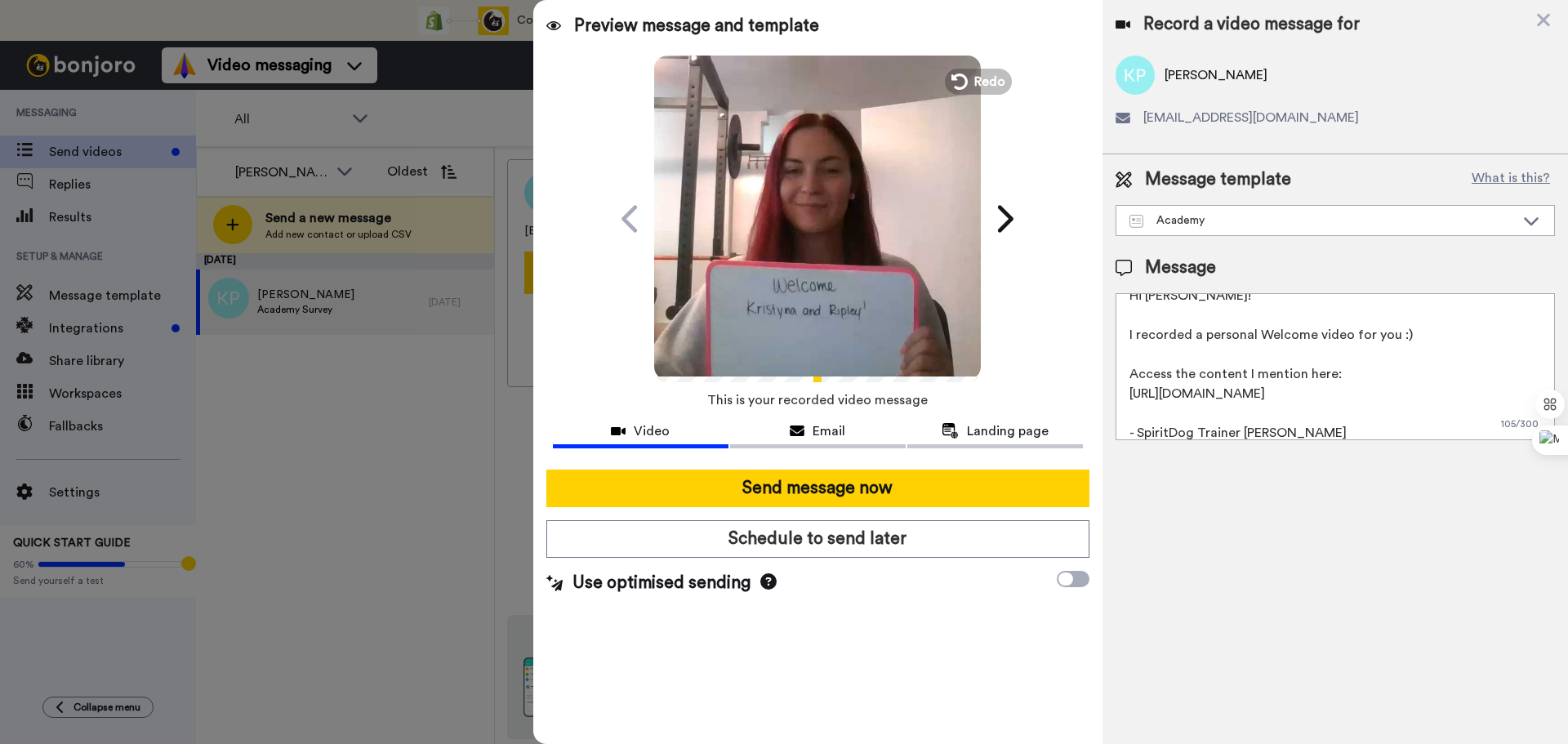
paste textarea "[URL][DOMAIN_NAME]"
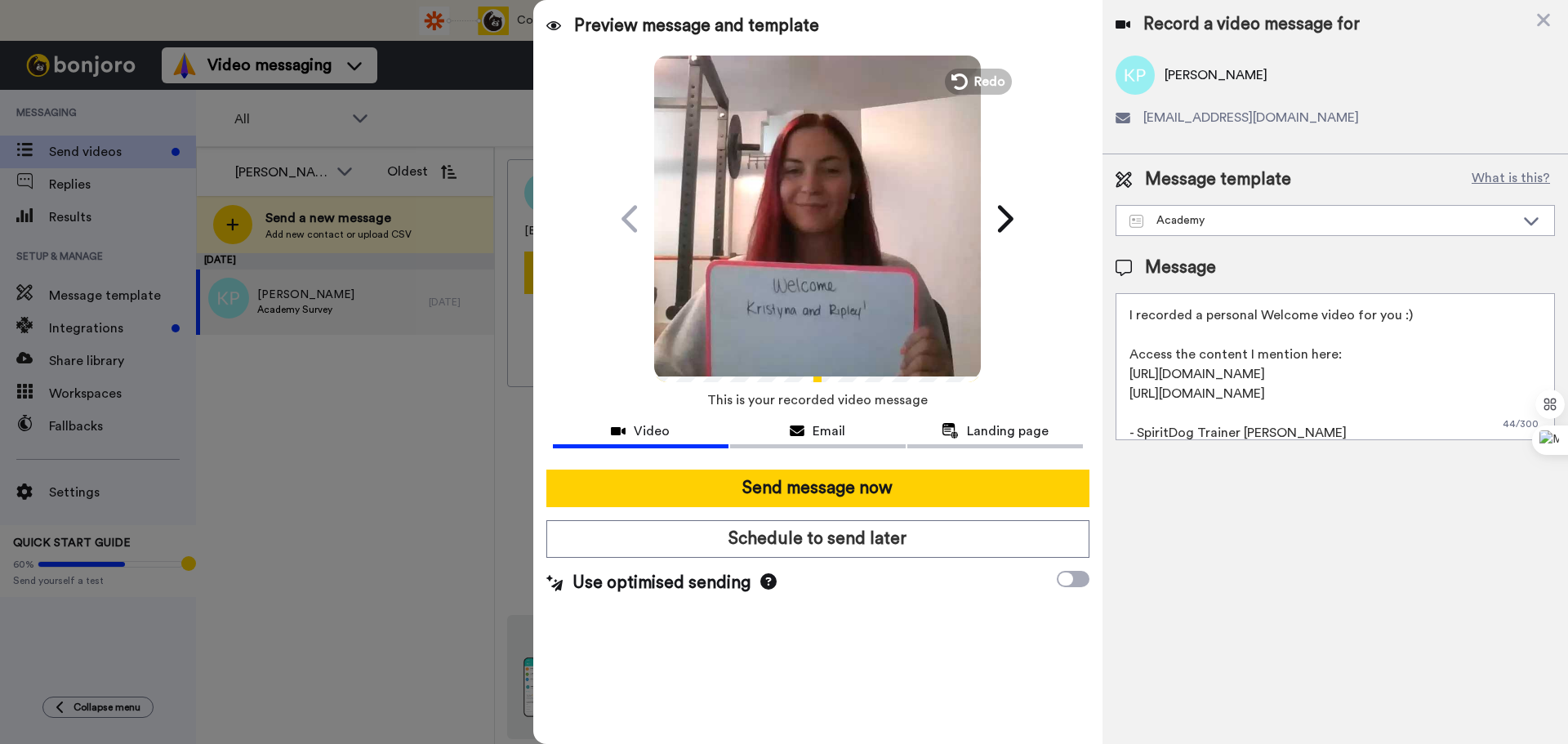
click at [1254, 357] on textarea "Hi Kristyna! I recorded a personal Welcome video for you :) Access the content …" at bounding box center [1335, 367] width 439 height 147
click at [1196, 412] on textarea "Hi Kristyna! I recorded a personal Welcome video for you :) Access the content …" at bounding box center [1335, 367] width 439 height 147
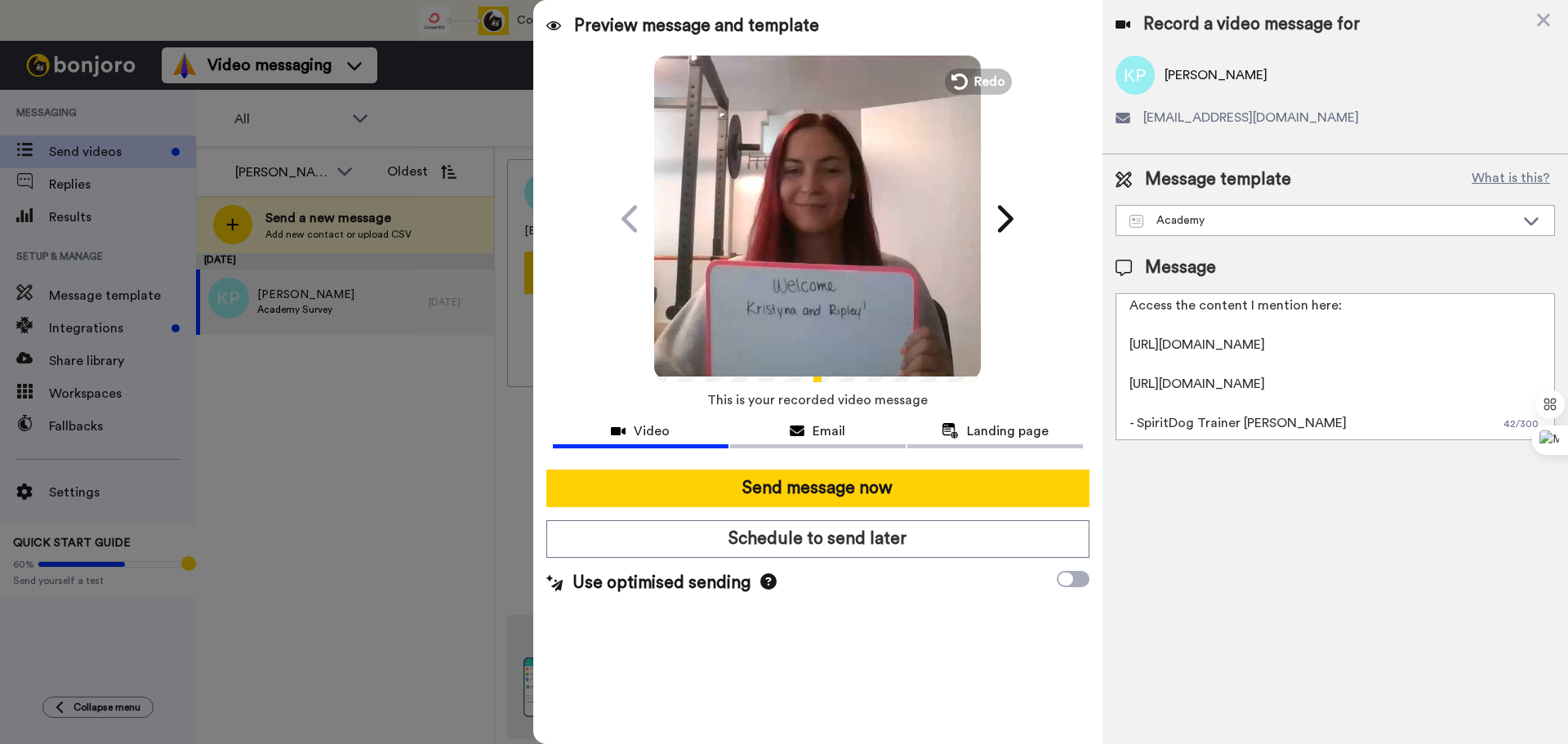
scroll to position [0, 0]
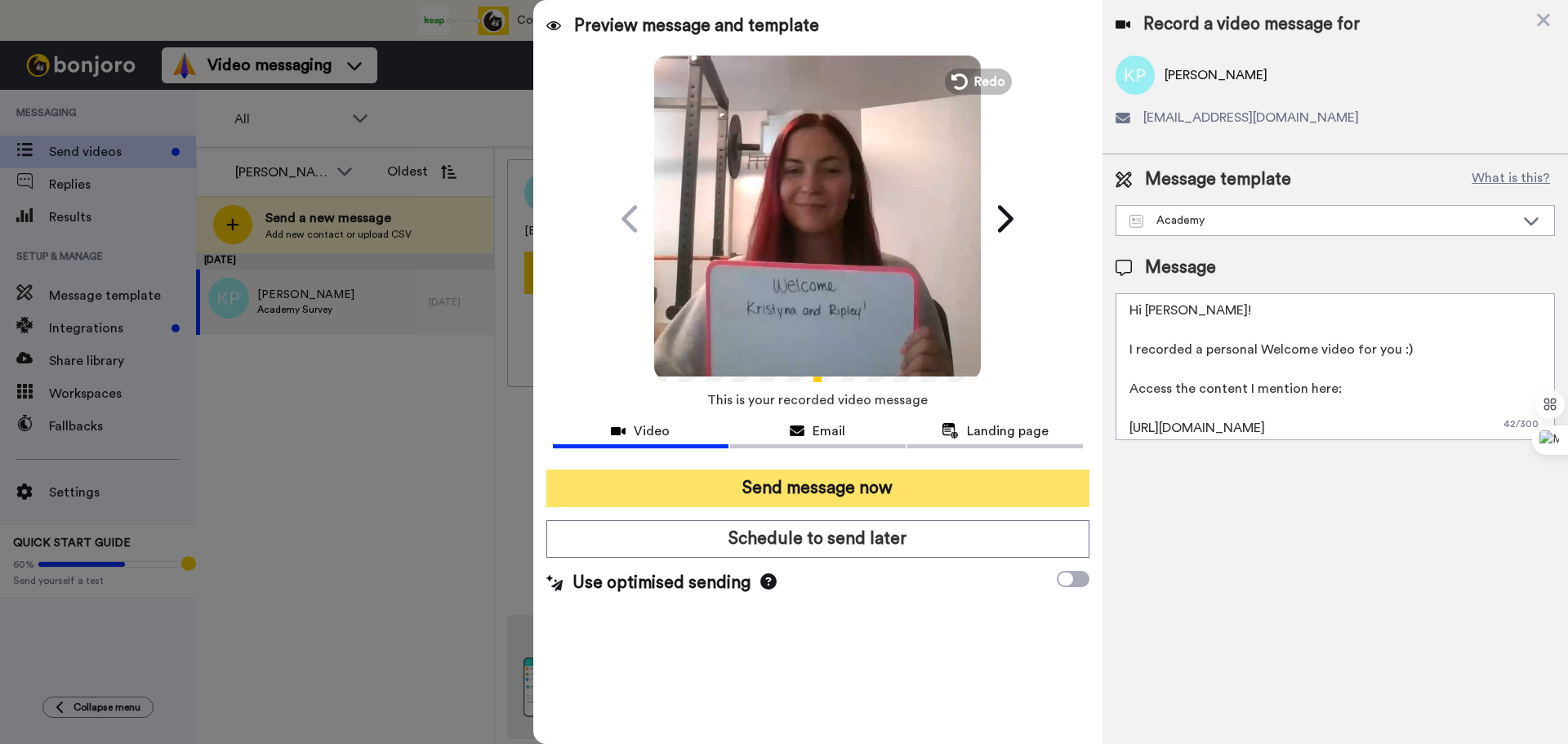
type textarea "Hi Kristyna! I recorded a personal Welcome video for you :) Access the content …"
click at [852, 485] on button "Send message now" at bounding box center [818, 488] width 543 height 37
